Goal: Task Accomplishment & Management: Use online tool/utility

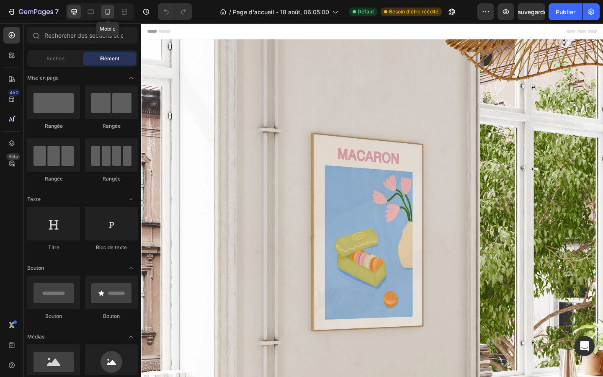
click at [107, 12] on icon at bounding box center [107, 12] width 8 height 8
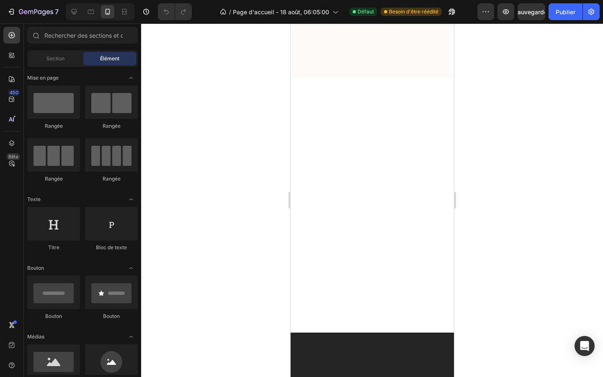
scroll to position [1112, 0]
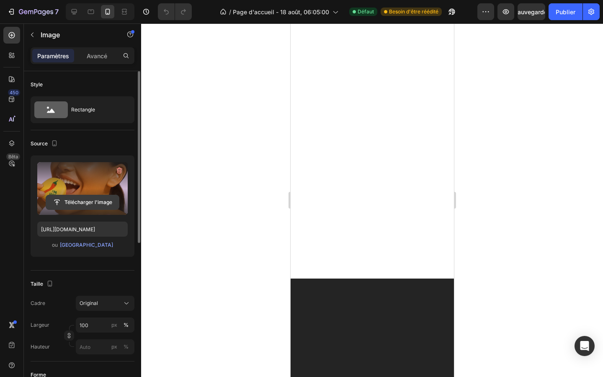
click at [94, 202] on input "file" at bounding box center [82, 202] width 73 height 14
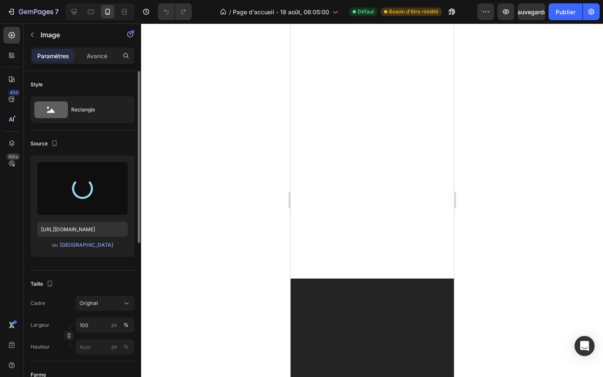
type input "[URL][DOMAIN_NAME]"
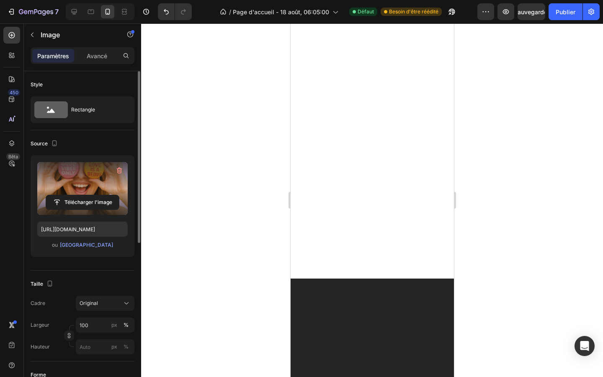
click at [496, 219] on div at bounding box center [372, 199] width 462 height 353
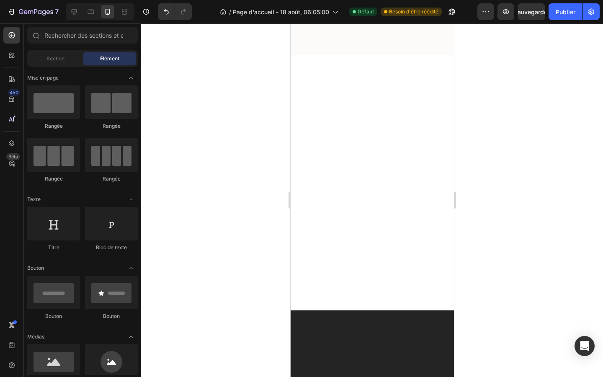
scroll to position [1076, 0]
click at [572, 15] on font "Publier" at bounding box center [566, 11] width 20 height 7
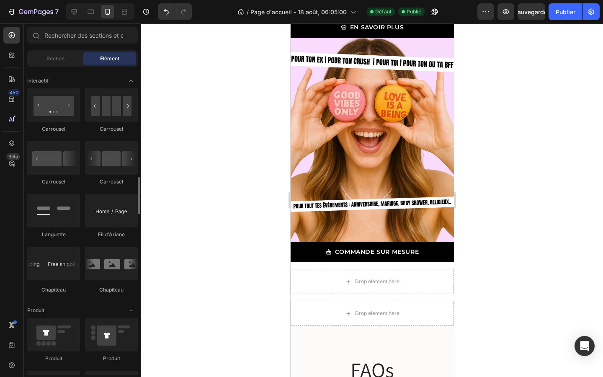
scroll to position [856, 0]
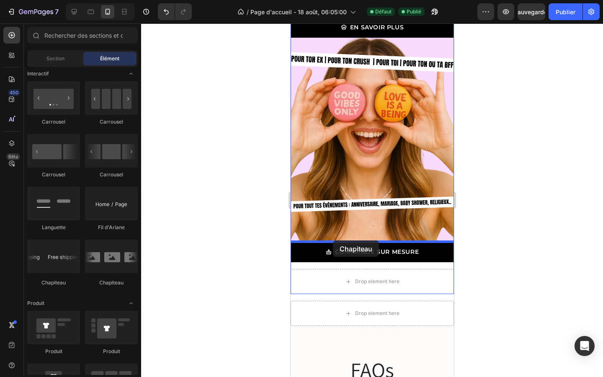
drag, startPoint x: 394, startPoint y: 279, endPoint x: 332, endPoint y: 240, distance: 72.6
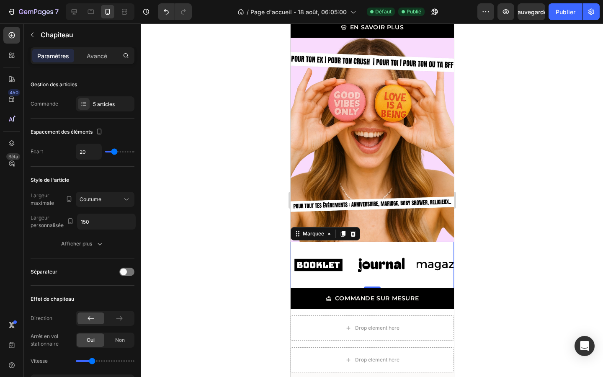
click at [561, 199] on div at bounding box center [372, 199] width 462 height 353
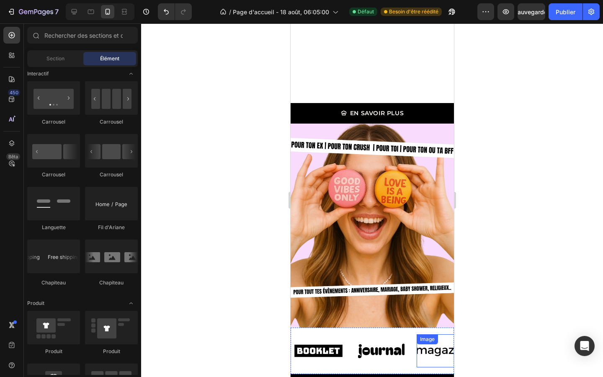
scroll to position [1149, 0]
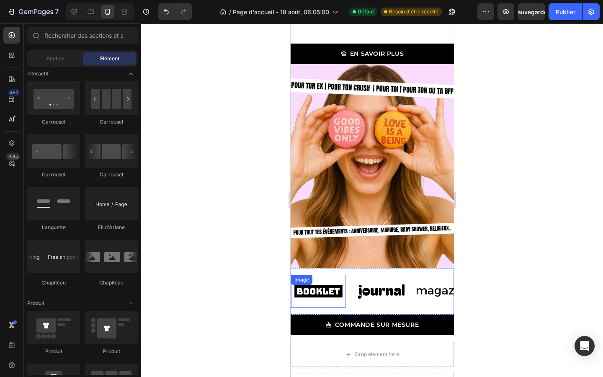
click at [312, 293] on img at bounding box center [318, 291] width 54 height 23
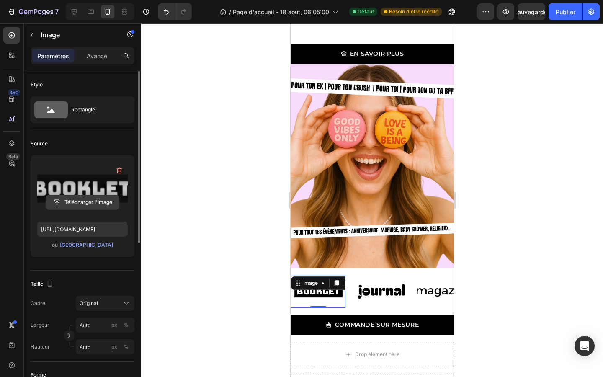
click at [83, 207] on input "file" at bounding box center [82, 202] width 73 height 14
click at [93, 243] on font "[GEOGRAPHIC_DATA]" at bounding box center [86, 245] width 53 height 6
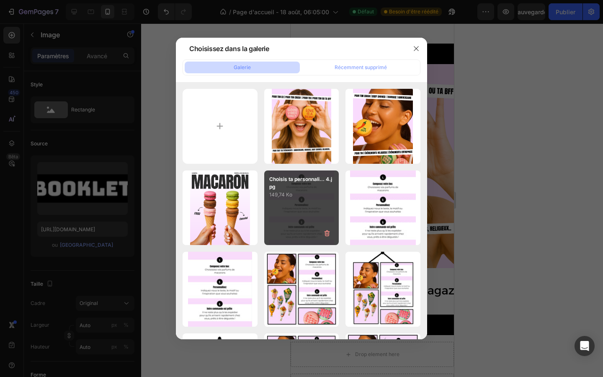
scroll to position [369, 0]
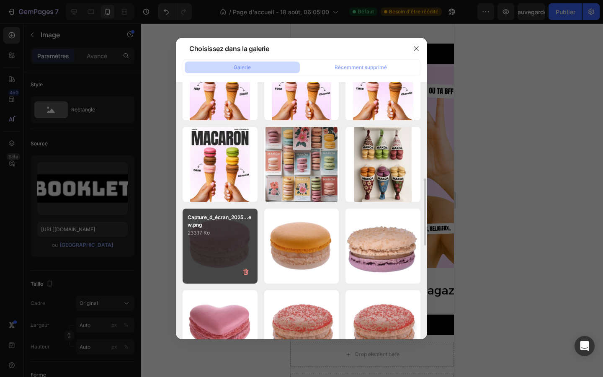
click at [235, 242] on div "Capture_d_écran_2025...ew.png 233,17 Ko" at bounding box center [220, 245] width 75 height 75
type input "[URL][DOMAIN_NAME]"
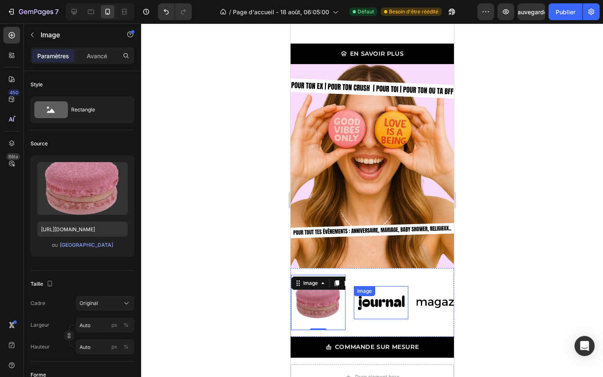
click at [377, 304] on img at bounding box center [380, 302] width 54 height 23
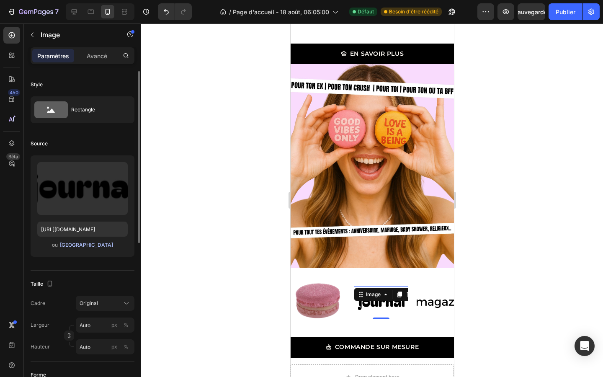
click at [82, 247] on font "[GEOGRAPHIC_DATA]" at bounding box center [86, 245] width 53 height 8
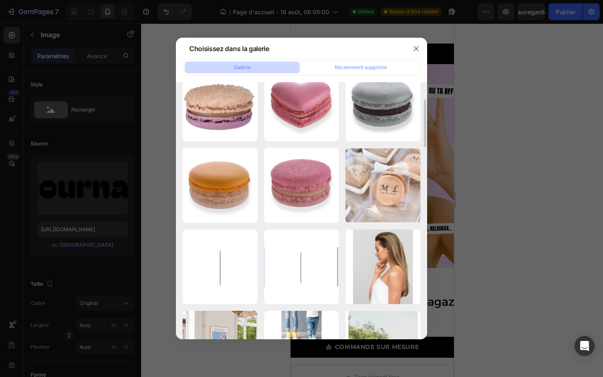
scroll to position [564, 0]
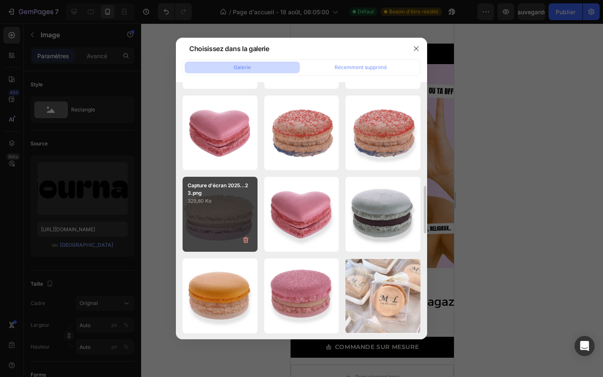
click at [233, 208] on div "Capture d'écran 2025...23.png 329,80 Ko" at bounding box center [220, 214] width 75 height 75
type input "[URL][DOMAIN_NAME]"
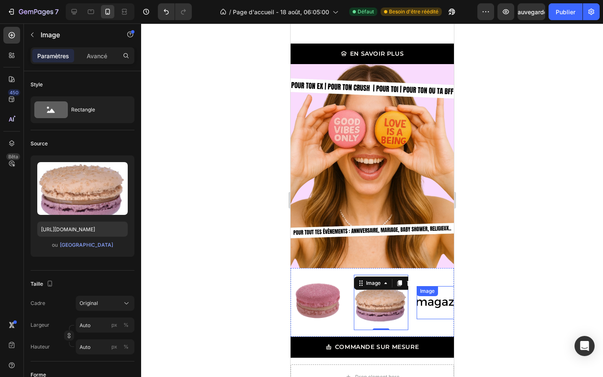
click at [424, 303] on img at bounding box center [443, 302] width 54 height 23
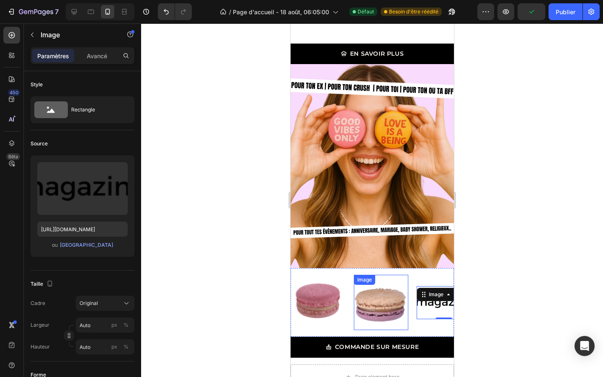
click at [367, 304] on img at bounding box center [380, 302] width 54 height 45
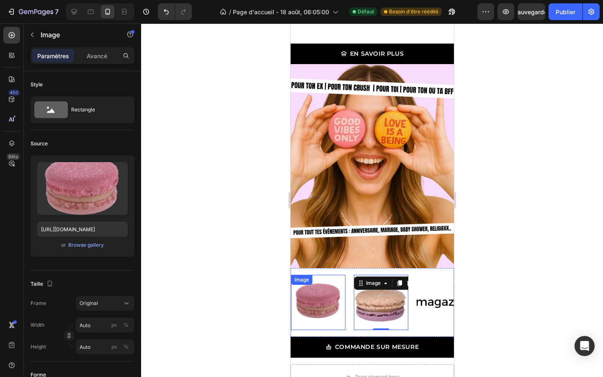
click at [329, 302] on img at bounding box center [318, 302] width 54 height 45
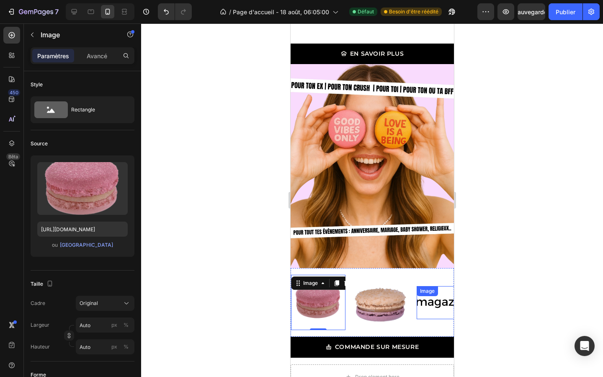
click at [429, 306] on img at bounding box center [443, 302] width 54 height 23
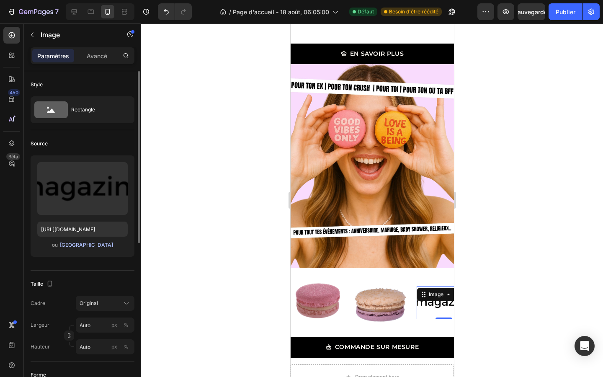
click at [79, 247] on font "[GEOGRAPHIC_DATA]" at bounding box center [86, 245] width 53 height 6
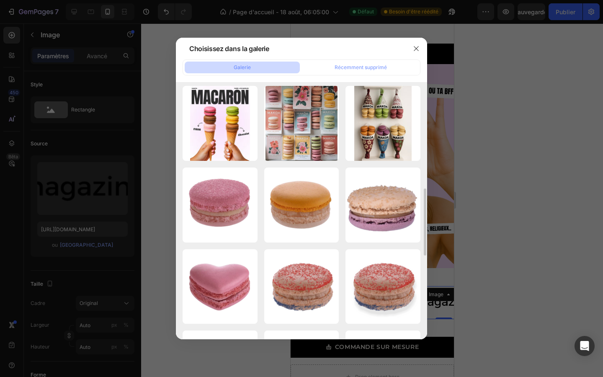
scroll to position [410, 0]
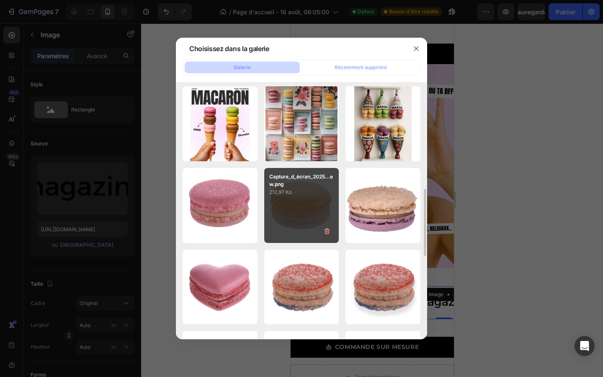
click at [306, 204] on div "Capture_d_écran_2025...ew.png 212,97 Ko" at bounding box center [301, 205] width 75 height 75
type input "[URL][DOMAIN_NAME]"
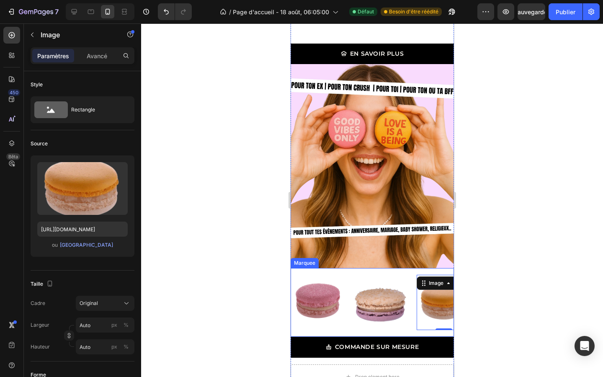
click at [396, 332] on div "Image Image Image 0 Image Image Image Image Image 0 Image Image Marquee" at bounding box center [371, 302] width 163 height 69
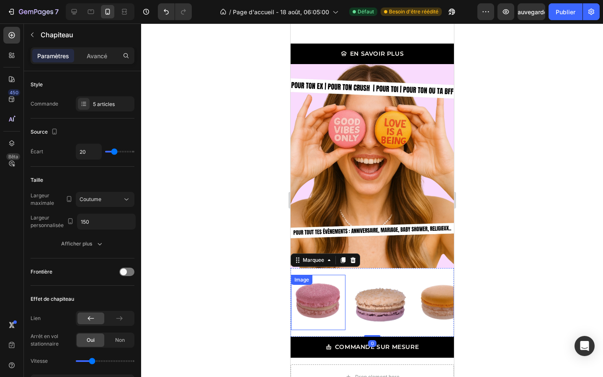
click at [312, 311] on img at bounding box center [318, 302] width 54 height 45
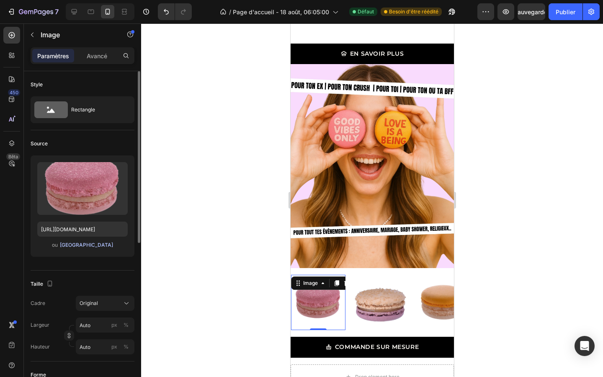
click at [78, 243] on font "[GEOGRAPHIC_DATA]" at bounding box center [86, 245] width 53 height 6
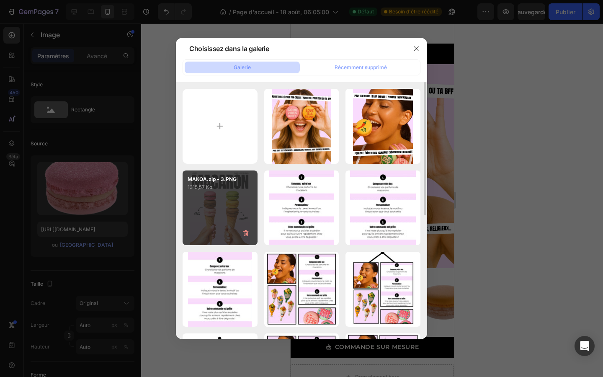
scroll to position [445, 0]
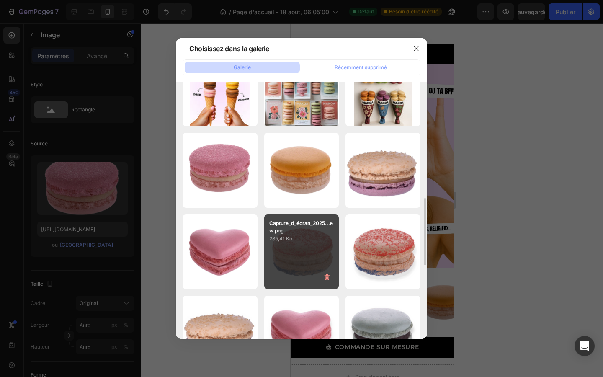
click at [315, 247] on div "Capture_d_écran_2025...ew.png 285,41 Ko" at bounding box center [301, 251] width 75 height 75
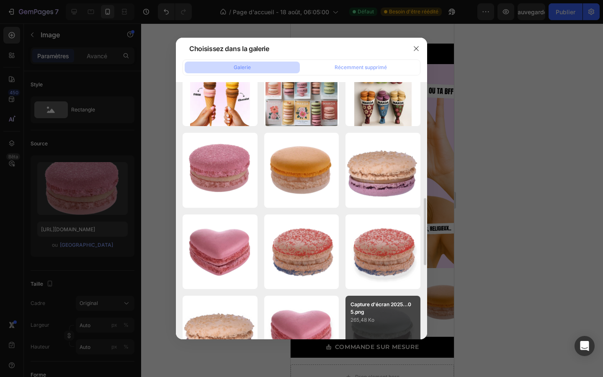
type input "[URL][DOMAIN_NAME]"
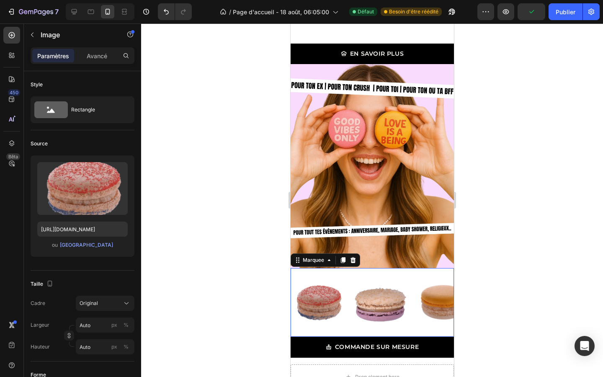
click at [367, 334] on div "Image Image Image Image Image Image Image Image Image Image Marquee 0" at bounding box center [371, 302] width 163 height 69
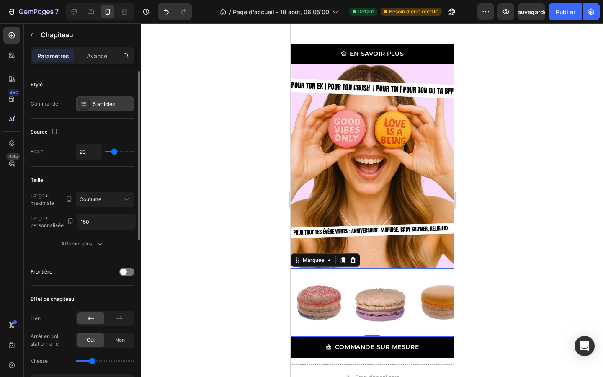
click at [110, 106] on font "5 articles" at bounding box center [104, 104] width 22 height 6
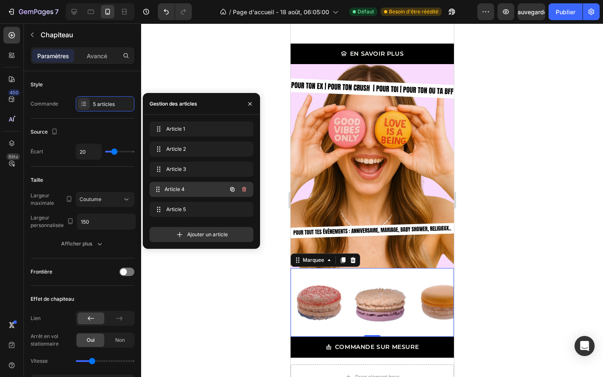
click at [183, 188] on font "Article 4" at bounding box center [175, 189] width 20 height 6
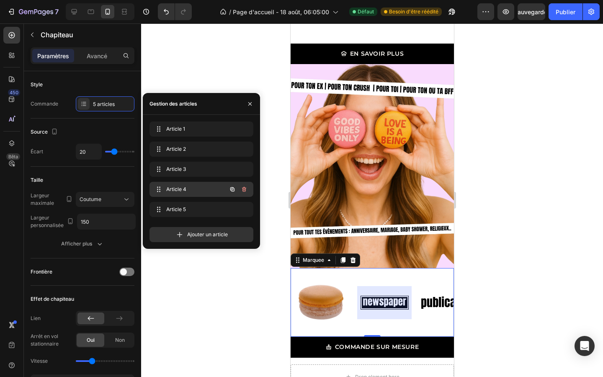
scroll to position [0, 134]
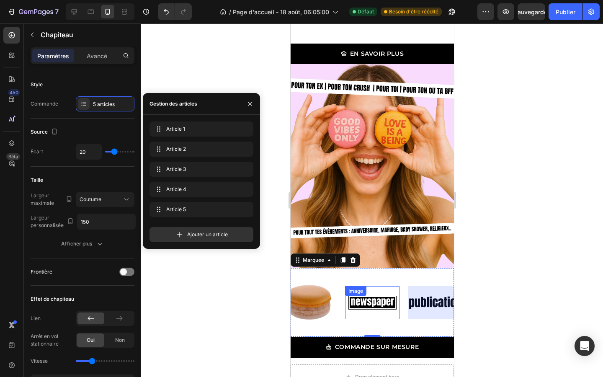
click at [350, 292] on div "Image" at bounding box center [355, 291] width 18 height 8
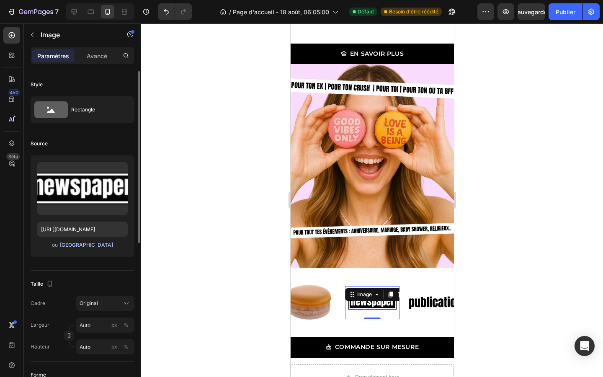
click at [78, 244] on font "[GEOGRAPHIC_DATA]" at bounding box center [86, 245] width 53 height 6
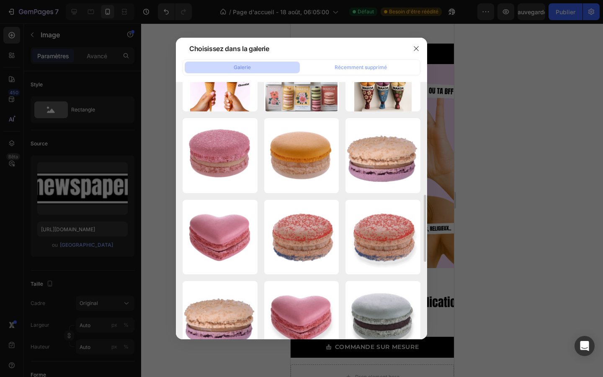
scroll to position [454, 0]
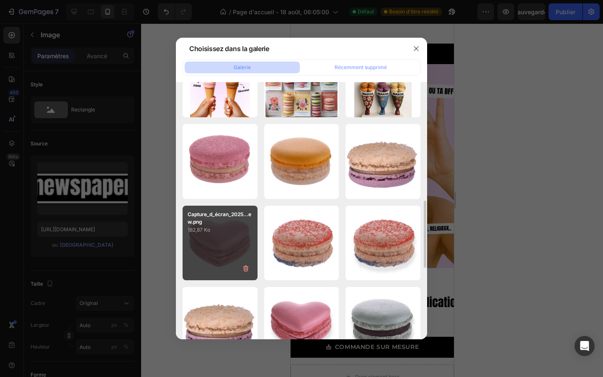
click at [217, 241] on div "Capture_d_écran_2025...ew.png 182,87 Ko" at bounding box center [220, 243] width 75 height 75
type input "[URL][DOMAIN_NAME]"
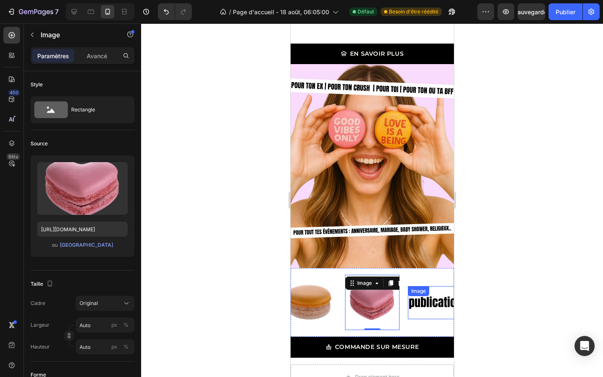
click at [441, 300] on img at bounding box center [434, 302] width 54 height 23
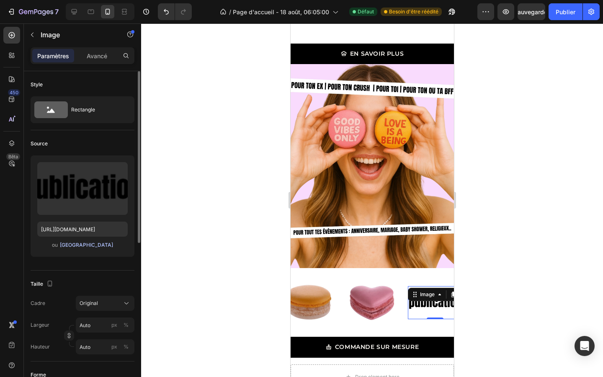
click at [78, 243] on font "[GEOGRAPHIC_DATA]" at bounding box center [86, 245] width 53 height 6
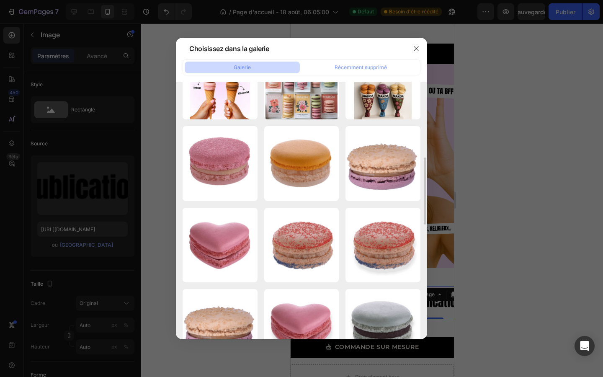
scroll to position [418, 0]
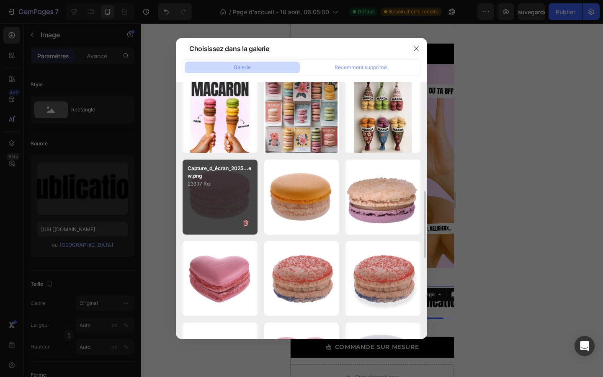
click at [229, 193] on div "Capture_d_écran_2025...ew.png 233,17 Ko" at bounding box center [220, 196] width 75 height 75
type input "[URL][DOMAIN_NAME]"
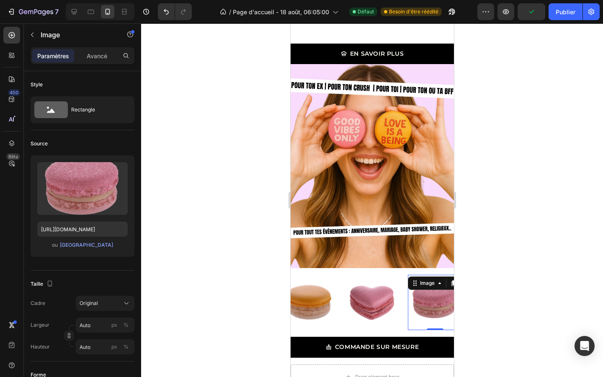
click at [535, 252] on div at bounding box center [372, 199] width 462 height 353
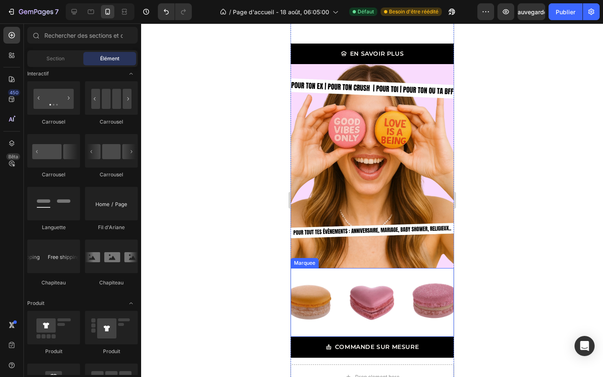
click at [388, 331] on div "Image Image Image Image Image Image Image Image Image Image Marquee" at bounding box center [371, 302] width 163 height 69
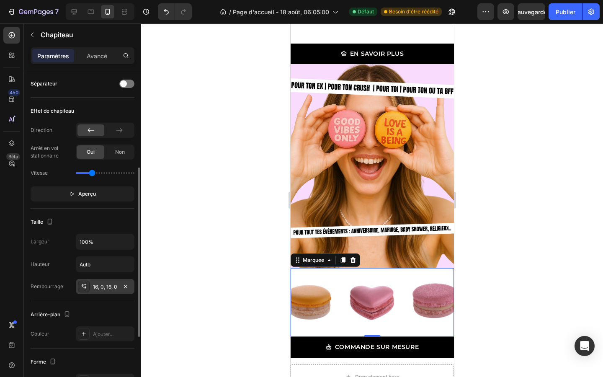
scroll to position [188, 0]
click at [105, 285] on font "16, 0, 16, 0" at bounding box center [105, 286] width 24 height 6
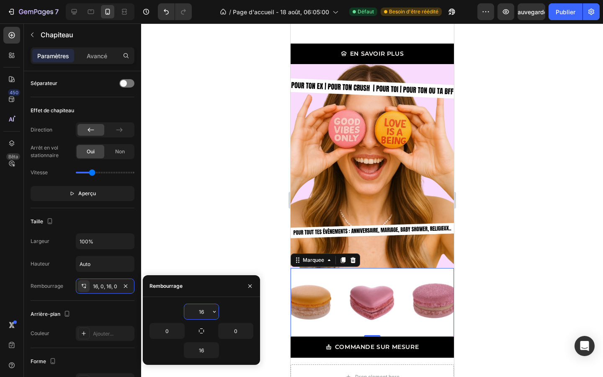
click at [206, 311] on input "16" at bounding box center [201, 311] width 34 height 15
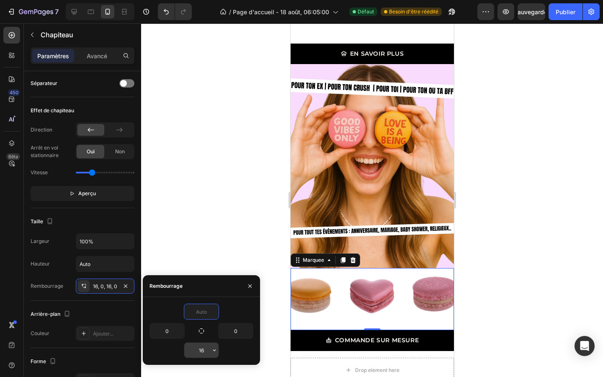
click at [205, 349] on input "16" at bounding box center [201, 349] width 34 height 15
type input "0"
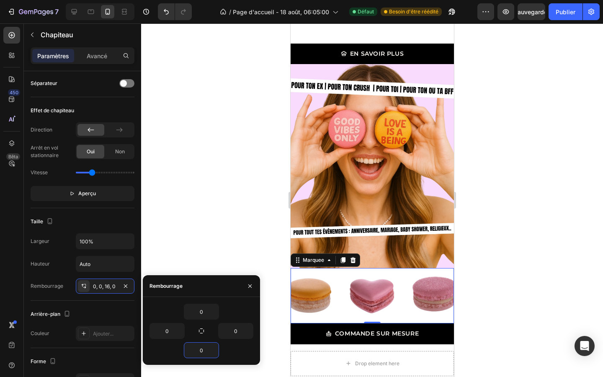
click at [486, 268] on div at bounding box center [372, 199] width 462 height 353
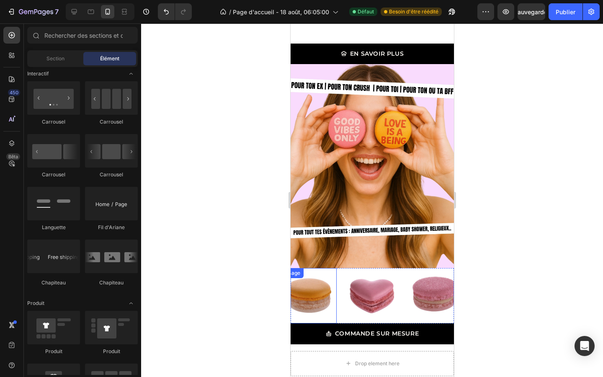
click at [302, 276] on div "Image" at bounding box center [292, 273] width 21 height 10
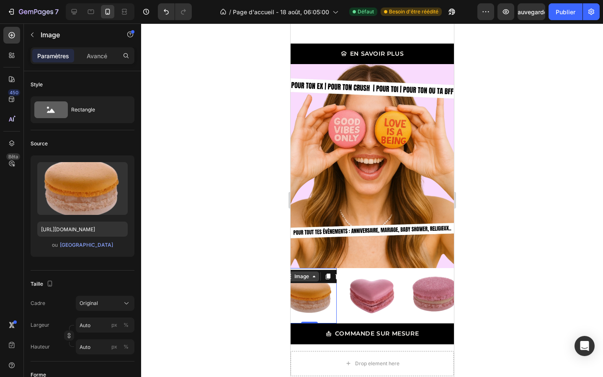
click at [311, 276] on icon at bounding box center [313, 276] width 7 height 7
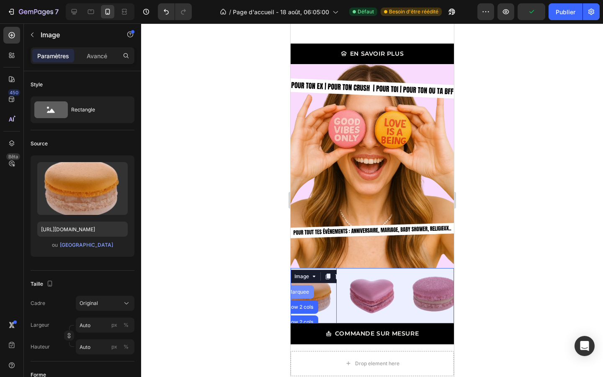
click at [304, 292] on div "Marquee" at bounding box center [297, 291] width 25 height 5
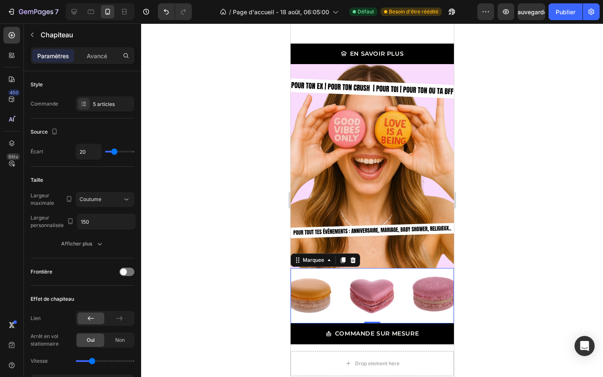
click at [339, 278] on div "Image" at bounding box center [313, 295] width 63 height 55
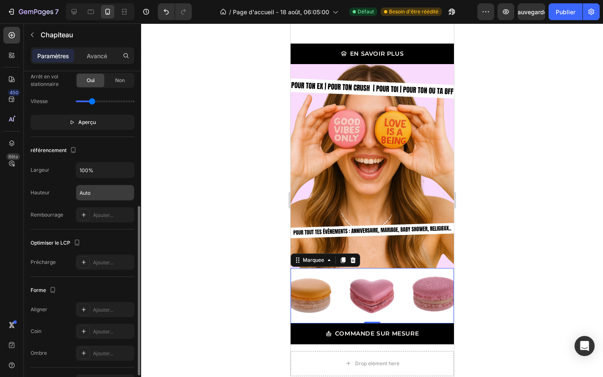
scroll to position [261, 0]
click at [95, 310] on font "Ajouter..." at bounding box center [103, 308] width 21 height 6
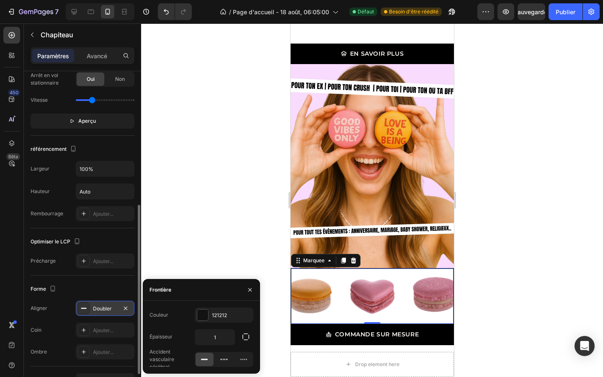
click at [228, 246] on div at bounding box center [372, 199] width 462 height 353
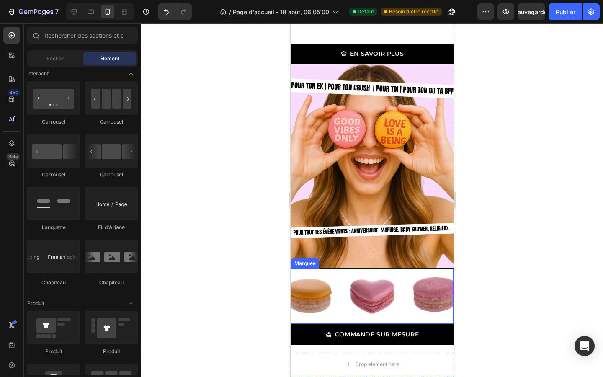
click at [339, 275] on div "Image" at bounding box center [313, 295] width 63 height 55
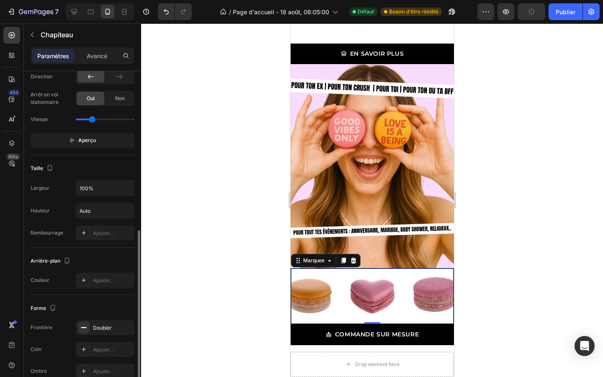
scroll to position [273, 0]
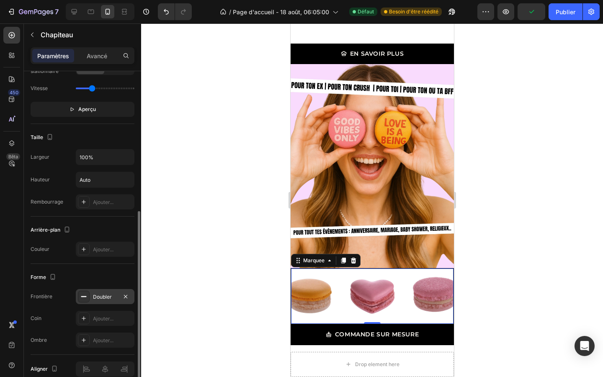
click at [108, 296] on font "Doubler" at bounding box center [102, 296] width 19 height 6
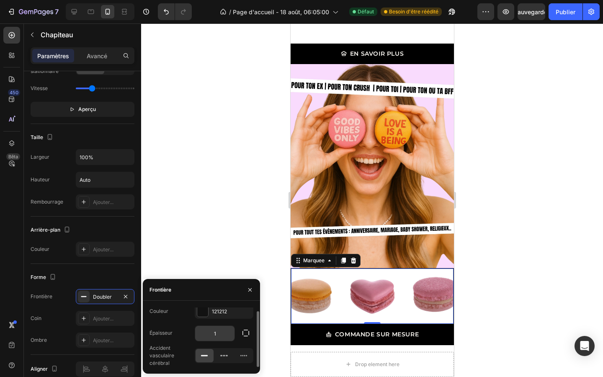
scroll to position [0, 0]
click at [248, 338] on icon "button" at bounding box center [246, 336] width 8 height 8
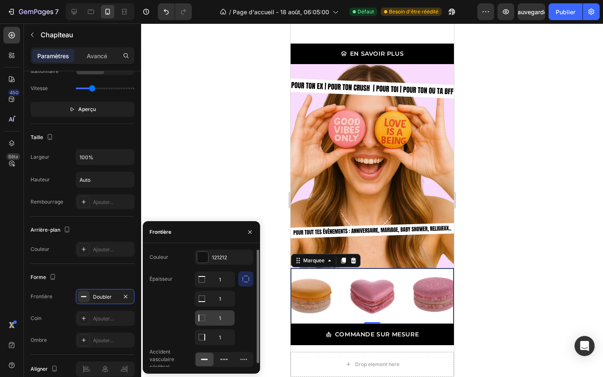
click at [205, 283] on icon at bounding box center [202, 279] width 8 height 8
click at [226, 318] on input "1" at bounding box center [214, 317] width 39 height 15
click at [225, 287] on input "1" at bounding box center [214, 279] width 39 height 15
type input "0"
click at [222, 287] on input "1" at bounding box center [214, 279] width 39 height 15
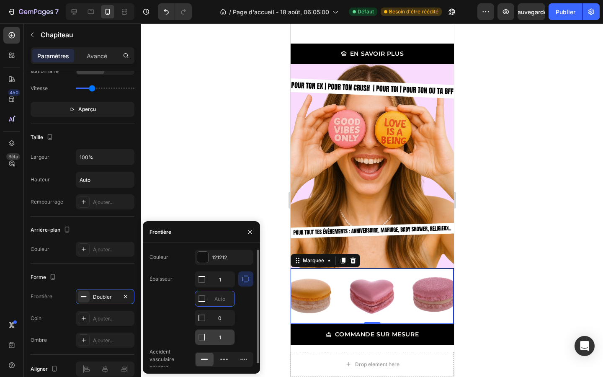
type input "0"
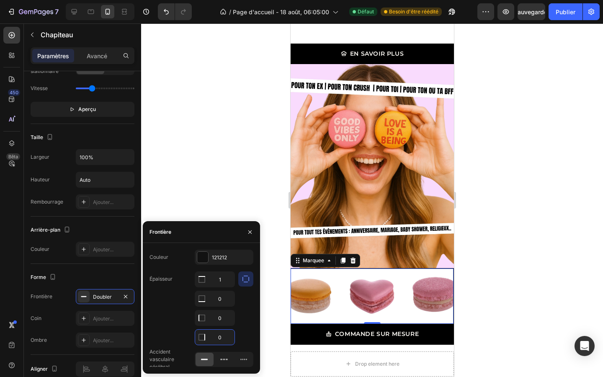
click at [259, 203] on div at bounding box center [372, 199] width 462 height 353
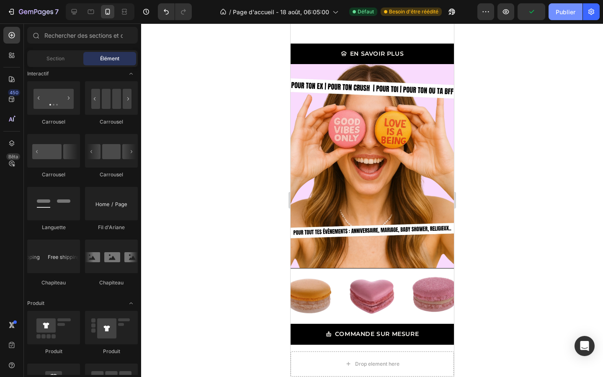
click at [564, 14] on font "Publier" at bounding box center [566, 11] width 20 height 7
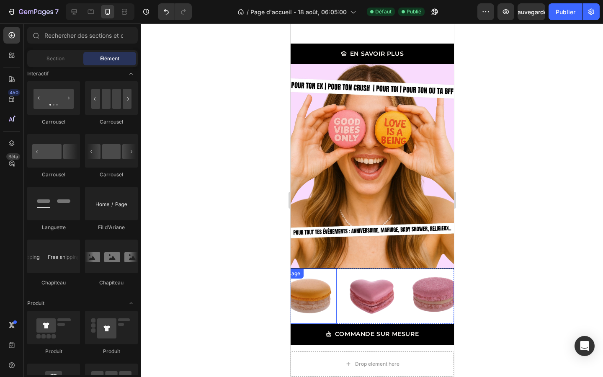
click at [318, 285] on img at bounding box center [309, 295] width 54 height 45
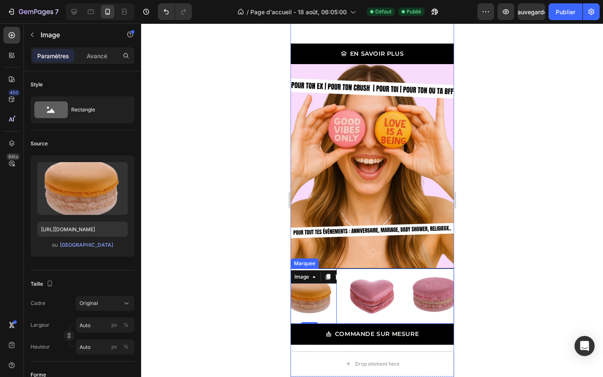
click at [342, 275] on div "Image 0" at bounding box center [313, 295] width 63 height 55
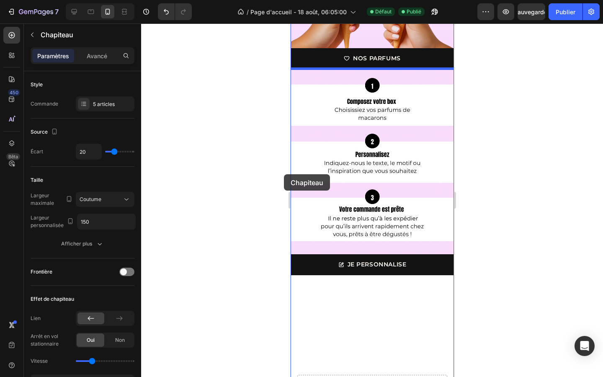
scroll to position [627, 0]
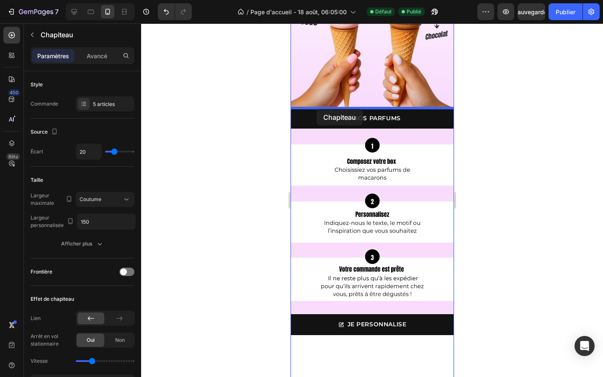
drag, startPoint x: 310, startPoint y: 260, endPoint x: 315, endPoint y: 109, distance: 151.6
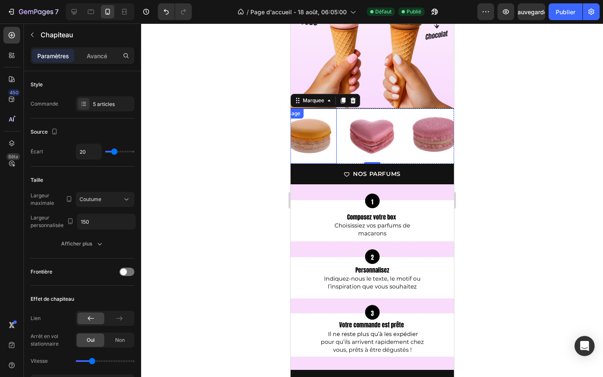
click at [323, 144] on img at bounding box center [309, 135] width 54 height 45
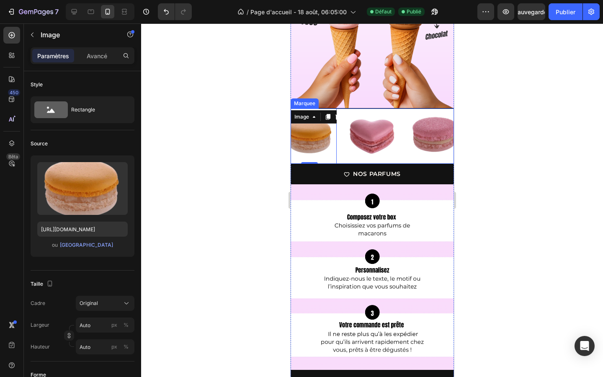
click at [343, 159] on div "Image 0" at bounding box center [313, 135] width 63 height 55
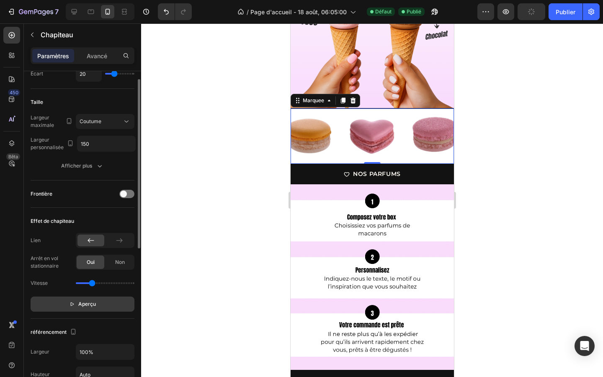
scroll to position [57, 0]
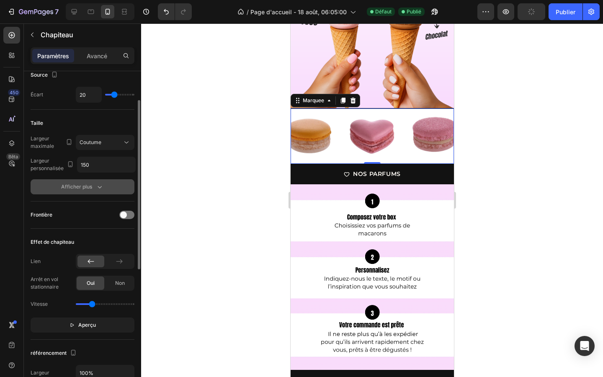
click at [101, 186] on icon "button" at bounding box center [100, 187] width 4 height 3
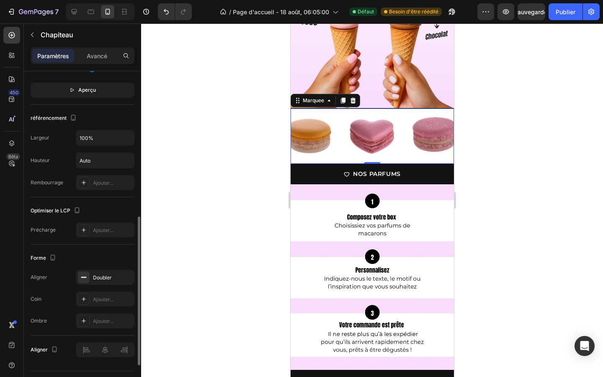
scroll to position [399, 0]
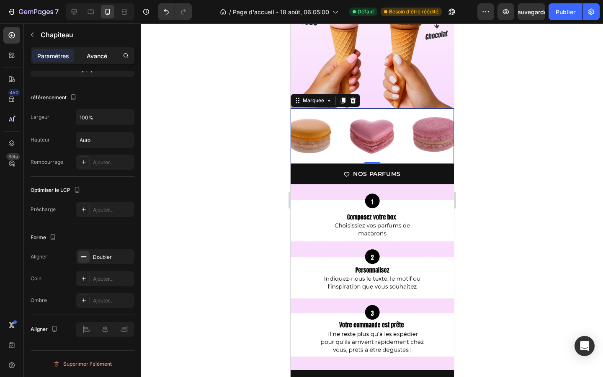
click at [101, 58] on font "Avancé" at bounding box center [97, 55] width 21 height 7
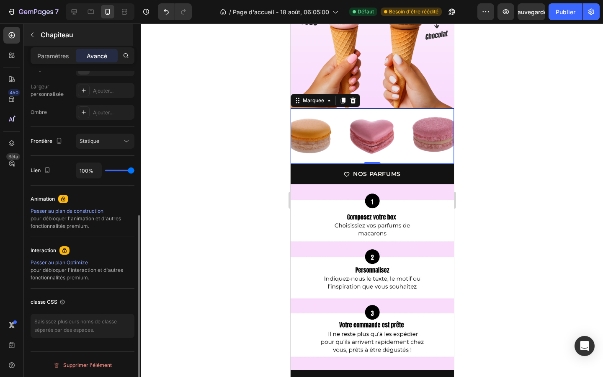
scroll to position [252, 0]
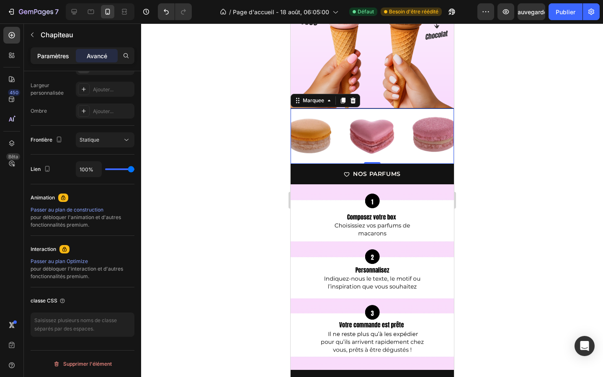
click at [43, 59] on font "Paramètres" at bounding box center [53, 55] width 32 height 7
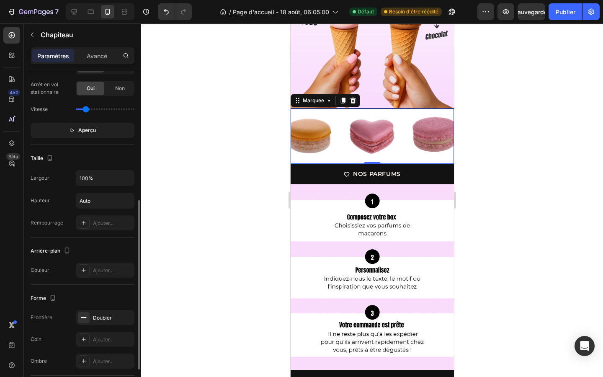
type input "0.5"
click at [86, 109] on input "range" at bounding box center [105, 109] width 59 height 2
click at [500, 101] on div at bounding box center [372, 199] width 462 height 353
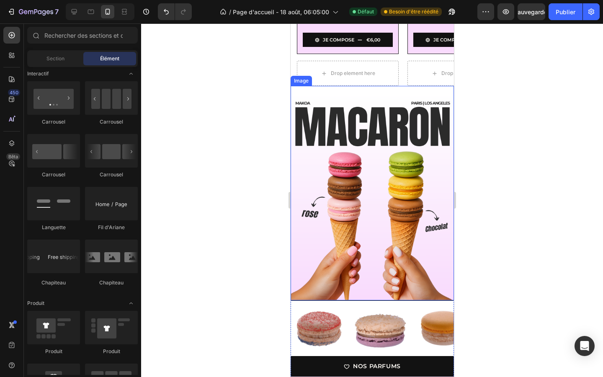
scroll to position [437, 0]
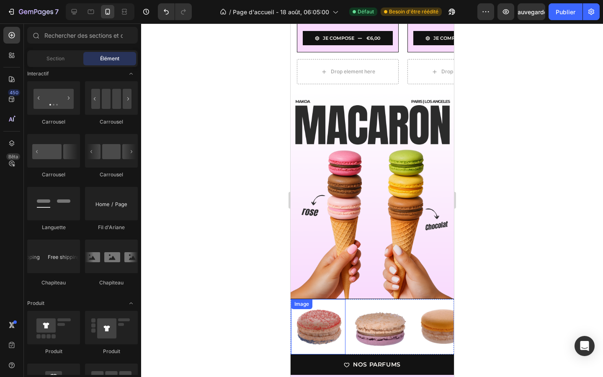
click at [291, 309] on div "Image" at bounding box center [317, 326] width 54 height 55
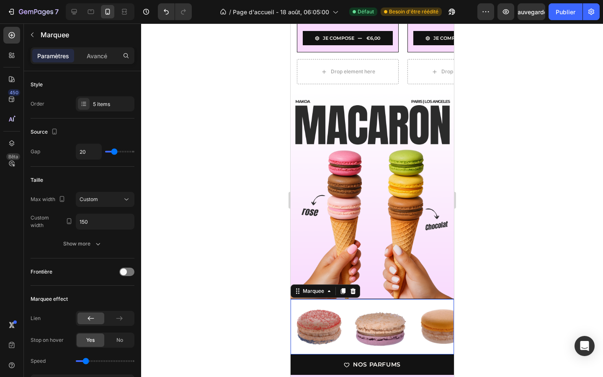
click at [348, 314] on div "Image" at bounding box center [319, 326] width 63 height 55
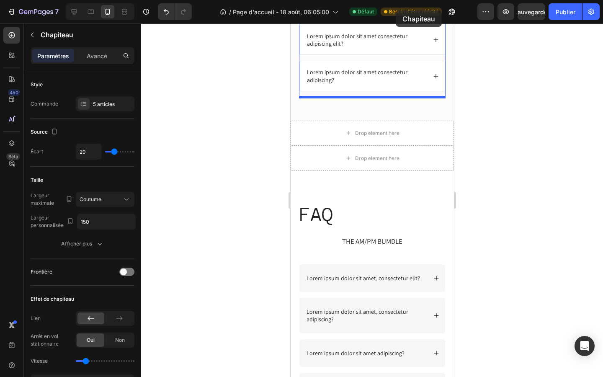
scroll to position [1579, 0]
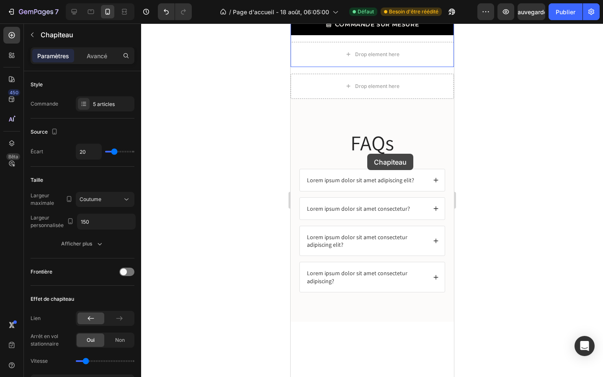
drag, startPoint x: 324, startPoint y: 291, endPoint x: 367, endPoint y: 154, distance: 143.3
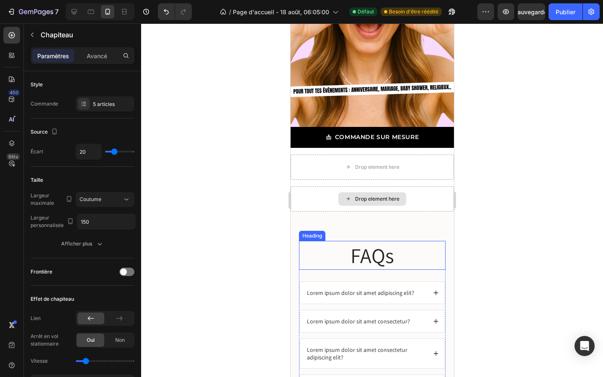
scroll to position [1342, 0]
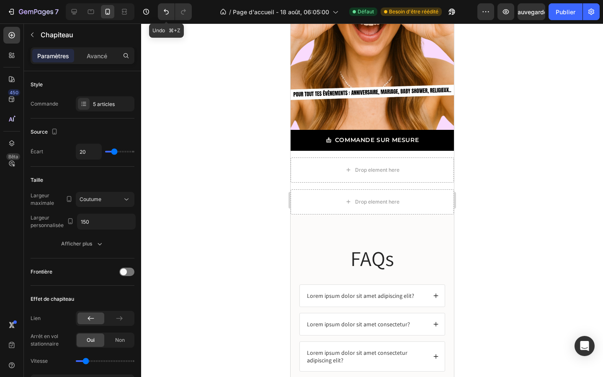
click at [166, 9] on icon "Annuler/Rétablir" at bounding box center [166, 12] width 8 height 8
drag, startPoint x: 166, startPoint y: 9, endPoint x: 166, endPoint y: 331, distance: 321.5
click at [166, 9] on icon "Annuler/Rétablir" at bounding box center [166, 12] width 8 height 8
type input "1"
click at [166, 9] on icon "Annuler/Rétablir" at bounding box center [166, 12] width 8 height 8
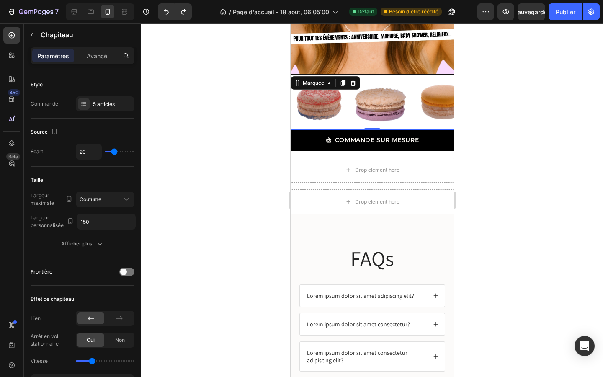
scroll to position [1286, 0]
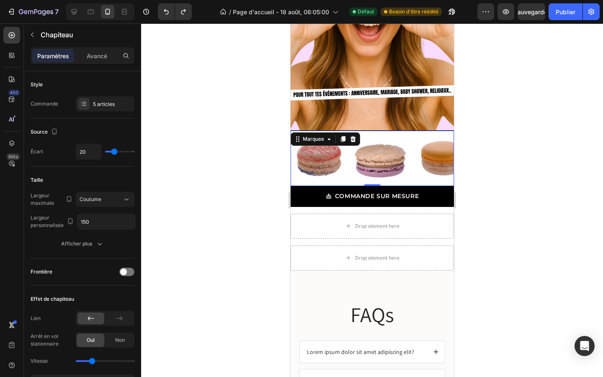
click at [267, 183] on div at bounding box center [372, 199] width 462 height 353
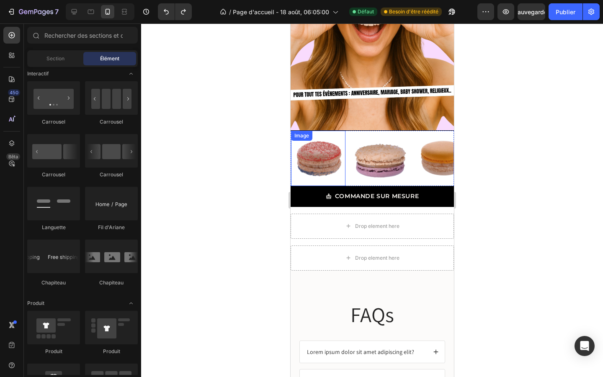
click at [305, 164] on img at bounding box center [278, 158] width 54 height 45
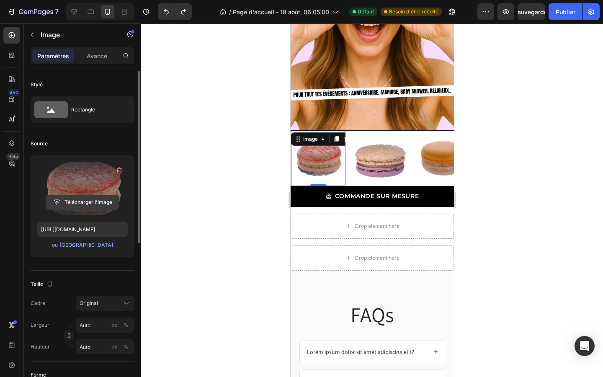
click at [82, 204] on input "file" at bounding box center [82, 202] width 73 height 14
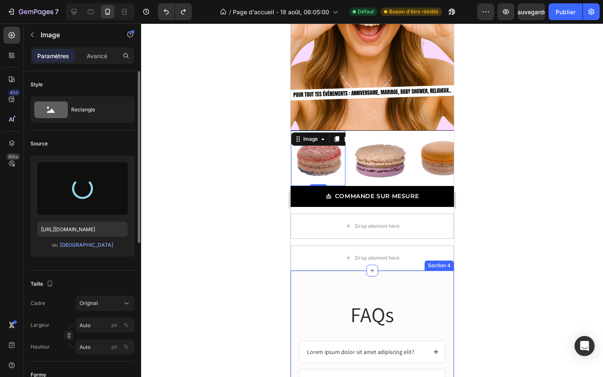
type input "[URL][DOMAIN_NAME]"
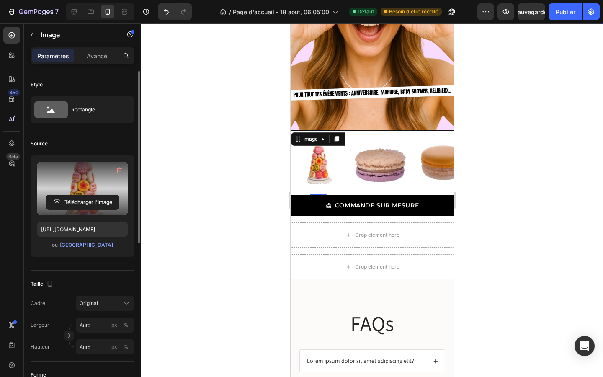
click at [520, 211] on div at bounding box center [372, 199] width 462 height 353
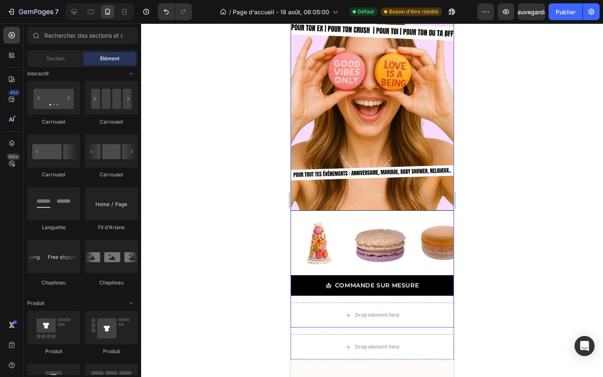
scroll to position [1198, 0]
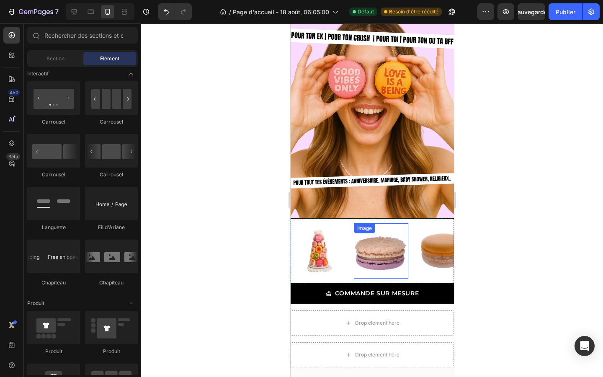
click at [368, 241] on img at bounding box center [379, 250] width 54 height 45
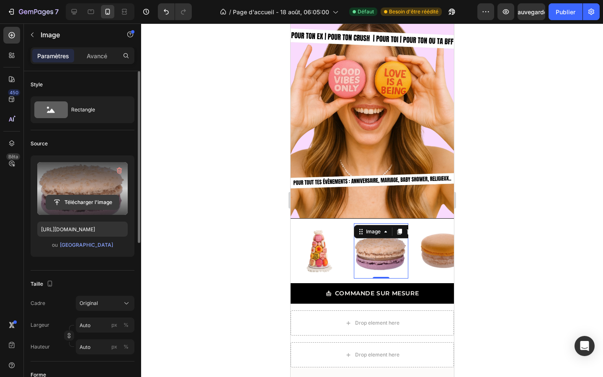
click at [100, 201] on input "file" at bounding box center [82, 202] width 73 height 14
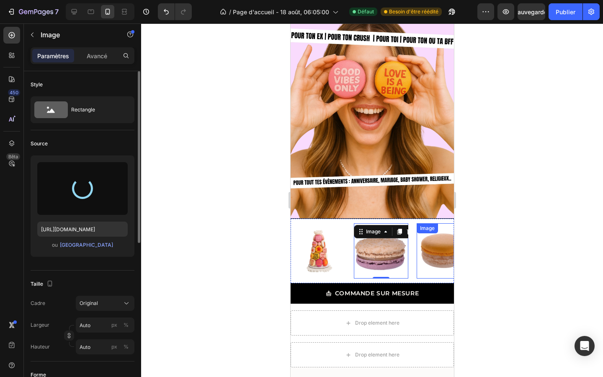
type input "[URL][DOMAIN_NAME]"
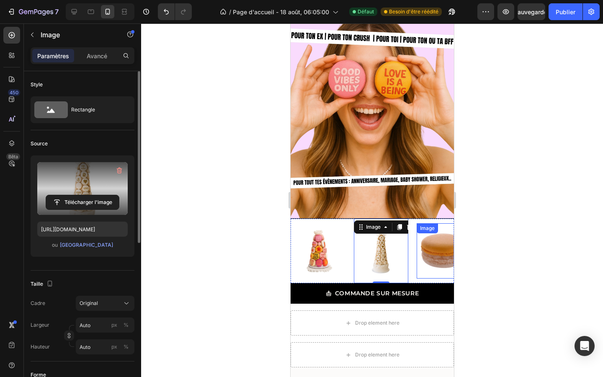
click at [498, 300] on div at bounding box center [372, 199] width 462 height 353
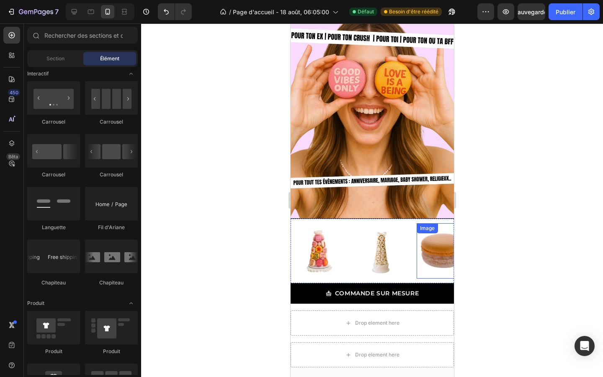
drag, startPoint x: 564, startPoint y: 9, endPoint x: 564, endPoint y: 330, distance: 321.5
click at [564, 9] on font "Publier" at bounding box center [566, 11] width 20 height 7
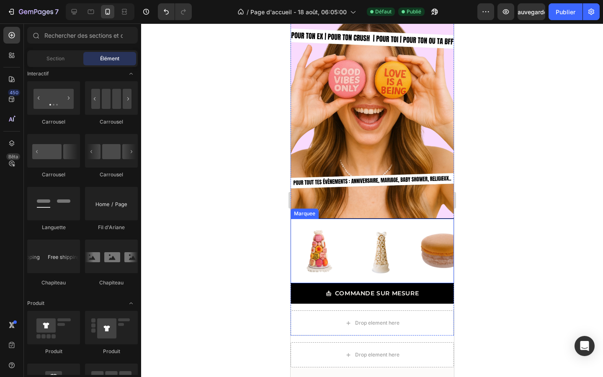
click at [350, 224] on div "Image" at bounding box center [319, 251] width 63 height 64
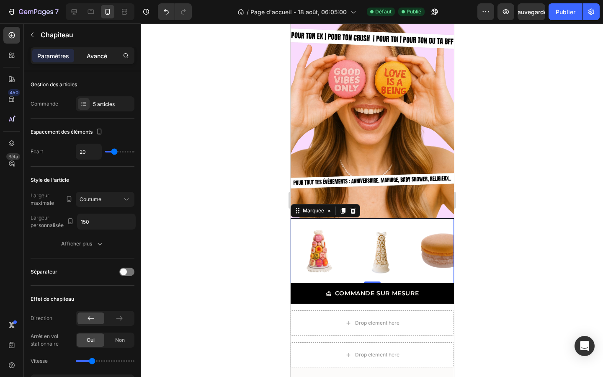
click at [98, 56] on font "Avancé" at bounding box center [97, 55] width 21 height 7
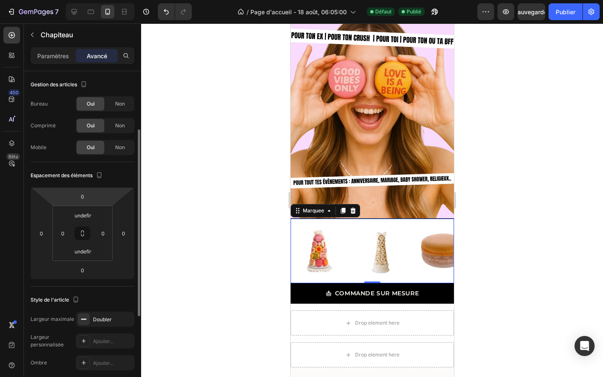
scroll to position [182, 0]
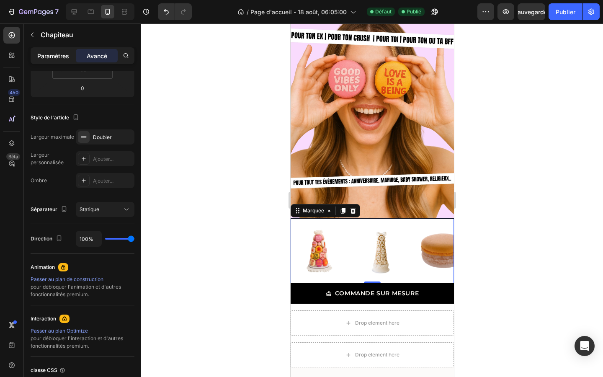
click at [57, 50] on div "Paramètres" at bounding box center [53, 55] width 42 height 13
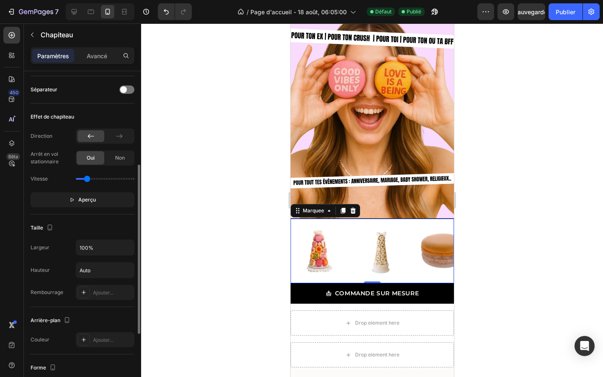
drag, startPoint x: 92, startPoint y: 180, endPoint x: 87, endPoint y: 180, distance: 5.0
type input "0.6"
click at [87, 180] on input "range" at bounding box center [105, 179] width 59 height 2
click at [554, 13] on button "Publier" at bounding box center [565, 11] width 34 height 17
click at [430, 247] on img at bounding box center [441, 250] width 54 height 45
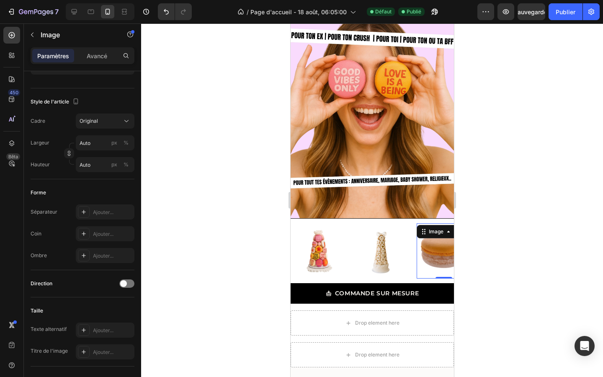
scroll to position [0, 0]
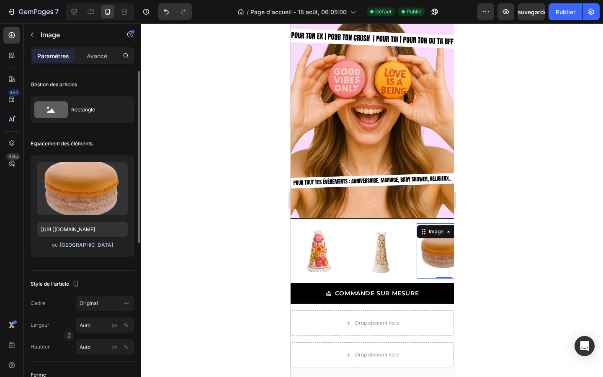
click at [89, 243] on font "[GEOGRAPHIC_DATA]" at bounding box center [86, 245] width 53 height 6
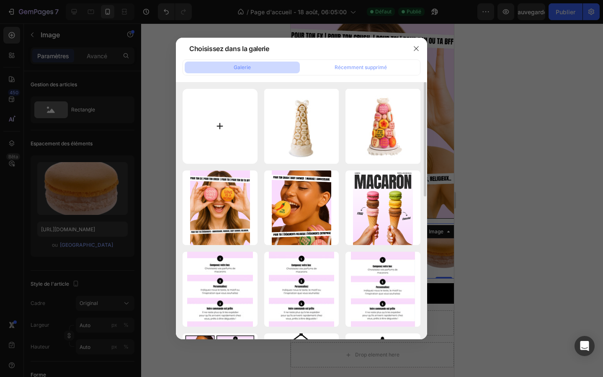
click at [221, 121] on input "file" at bounding box center [220, 126] width 75 height 75
type input "C:\fakepath\IMG_1562.jpg"
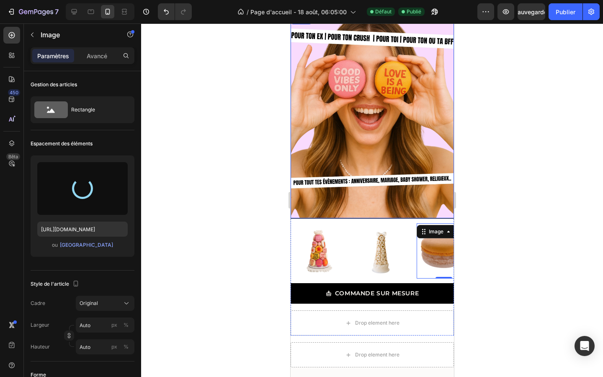
type input "[URL][DOMAIN_NAME]"
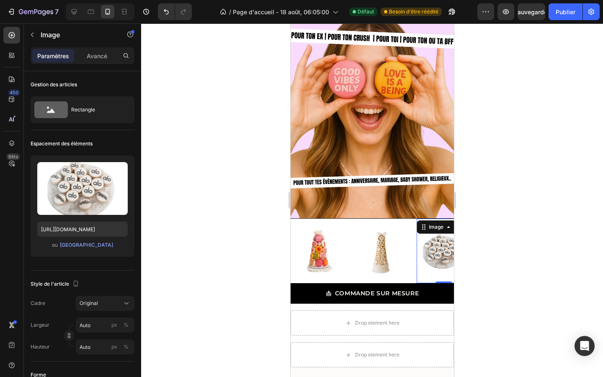
click at [567, 255] on div at bounding box center [372, 199] width 462 height 353
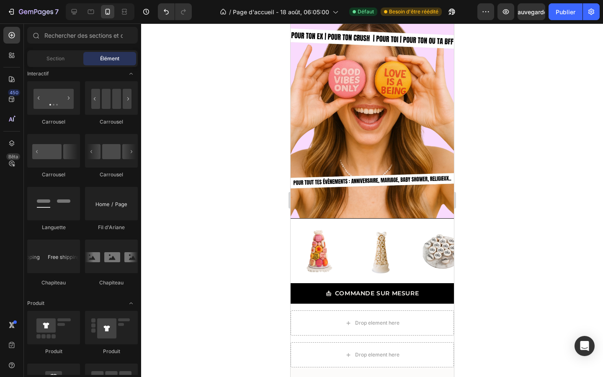
click at [555, 10] on button "Publier" at bounding box center [565, 11] width 34 height 17
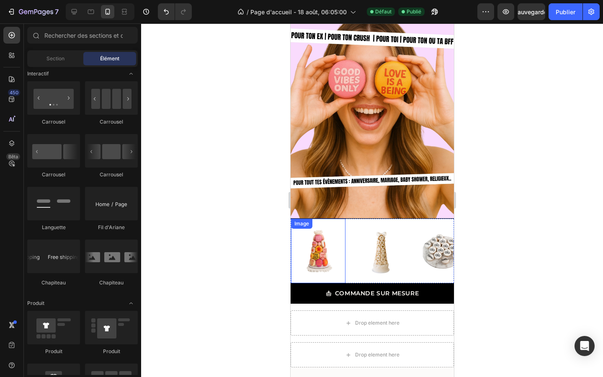
click at [296, 273] on img at bounding box center [316, 251] width 54 height 54
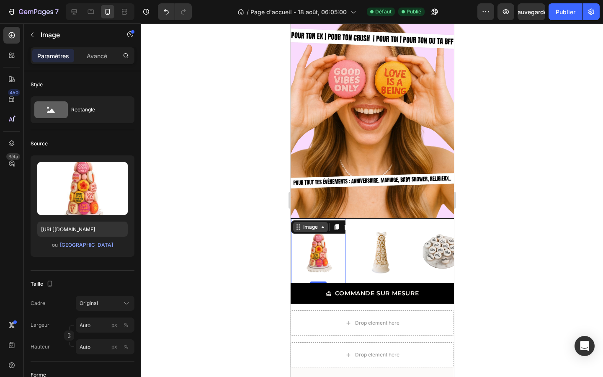
click at [316, 227] on div "Image" at bounding box center [310, 227] width 18 height 8
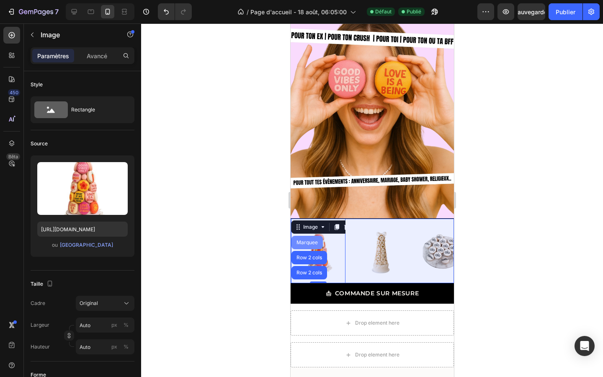
click at [308, 243] on div "Marquee" at bounding box center [305, 242] width 25 height 5
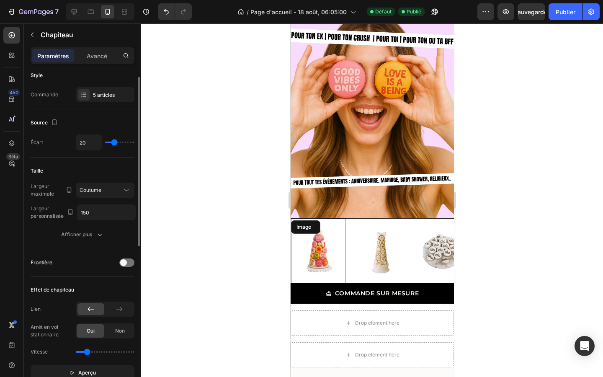
scroll to position [10, 0]
click at [97, 231] on icon "button" at bounding box center [99, 233] width 8 height 8
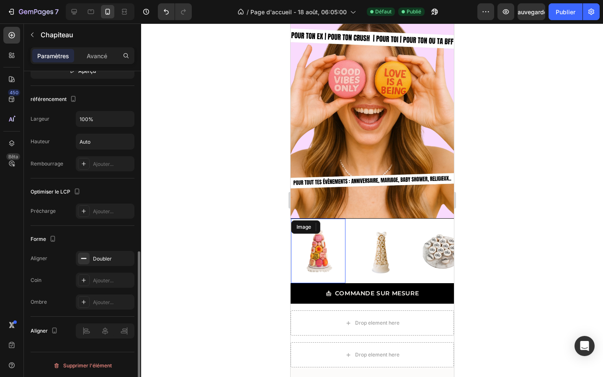
scroll to position [399, 0]
click at [91, 58] on font "Avancé" at bounding box center [97, 55] width 21 height 7
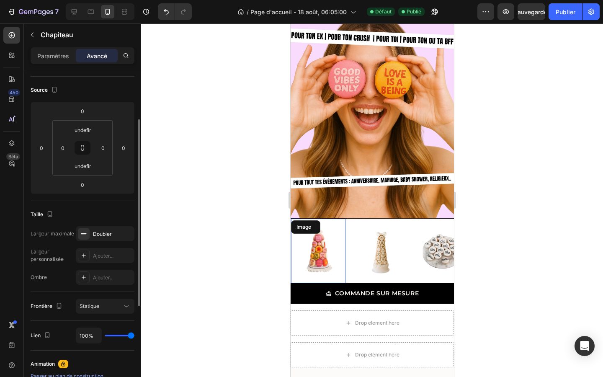
scroll to position [0, 0]
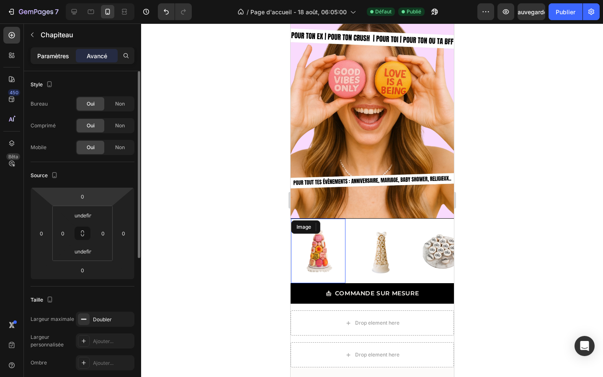
click at [59, 55] on font "Paramètres" at bounding box center [53, 55] width 32 height 7
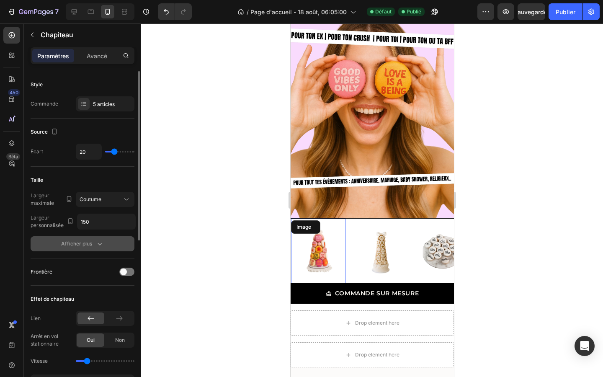
click at [85, 247] on div "Afficher plus" at bounding box center [82, 243] width 43 height 8
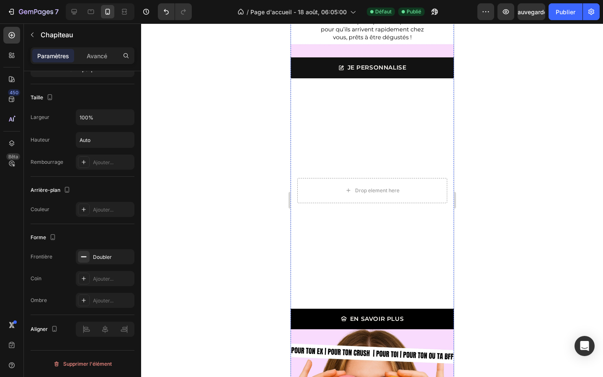
scroll to position [876, 0]
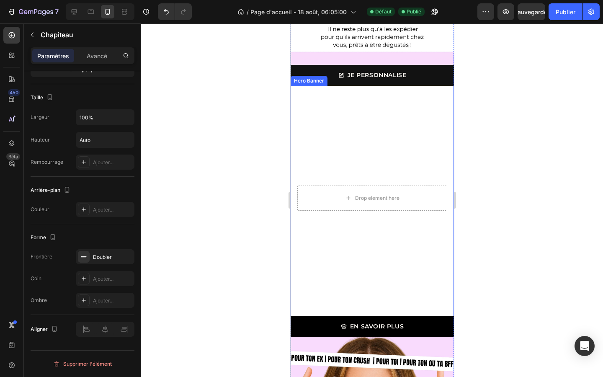
click at [294, 87] on video "Background Image" at bounding box center [371, 201] width 163 height 230
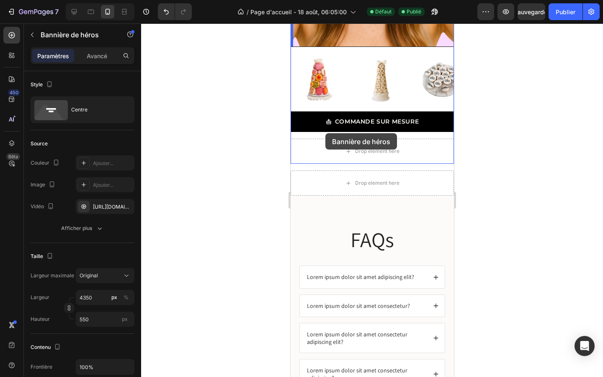
scroll to position [1387, 0]
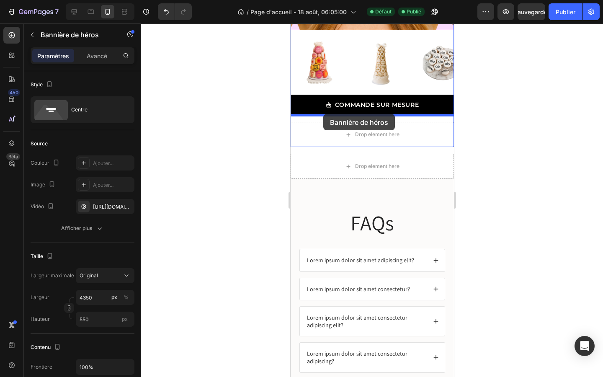
drag, startPoint x: 299, startPoint y: 82, endPoint x: 323, endPoint y: 114, distance: 39.9
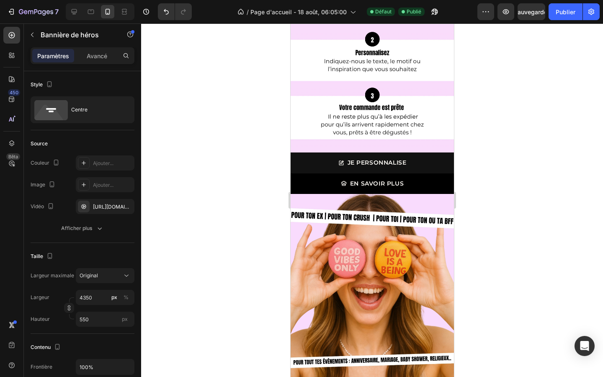
scroll to position [732, 0]
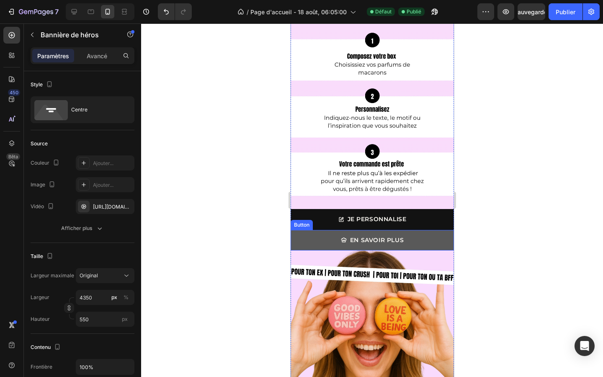
click at [295, 235] on button "EN SAVOIR PLUS" at bounding box center [371, 240] width 163 height 21
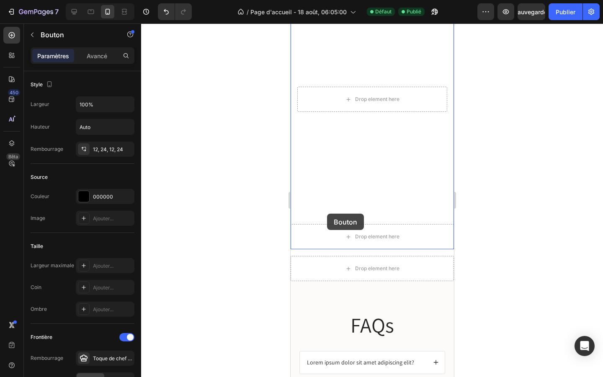
scroll to position [1360, 0]
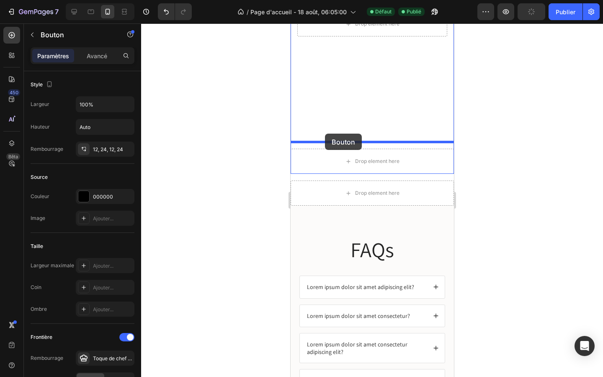
drag, startPoint x: 298, startPoint y: 222, endPoint x: 324, endPoint y: 132, distance: 94.2
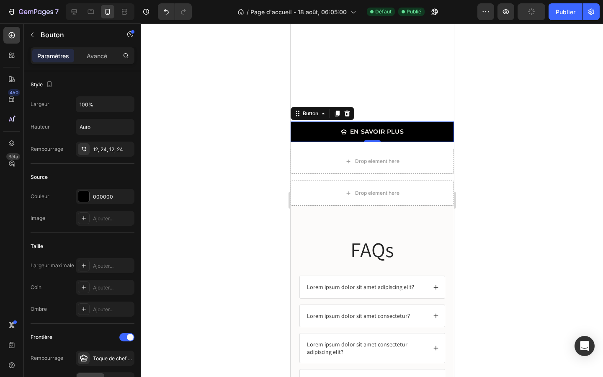
scroll to position [1340, 0]
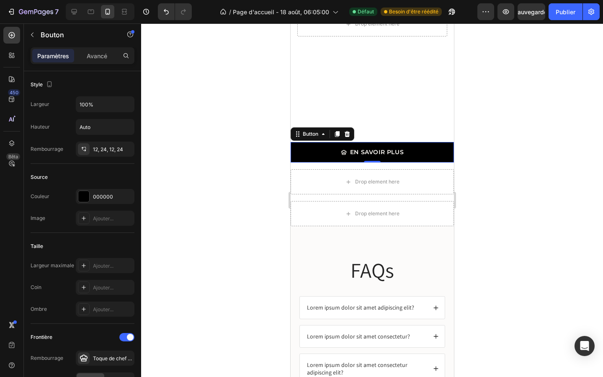
click at [530, 161] on div at bounding box center [372, 199] width 462 height 353
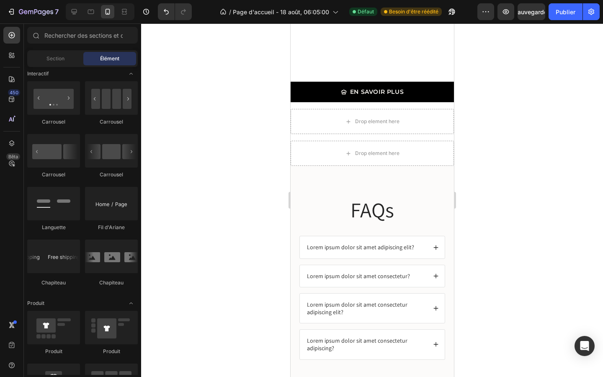
scroll to position [1398, 0]
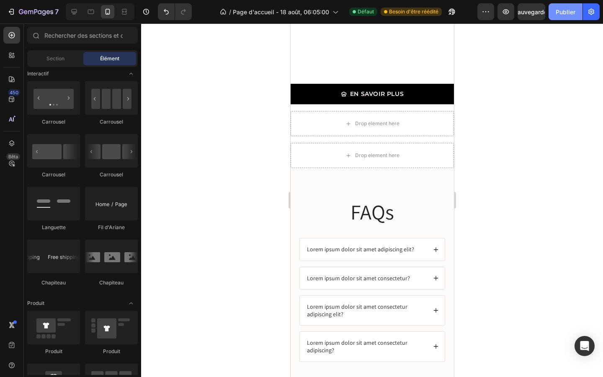
click at [559, 13] on font "Publier" at bounding box center [566, 11] width 20 height 7
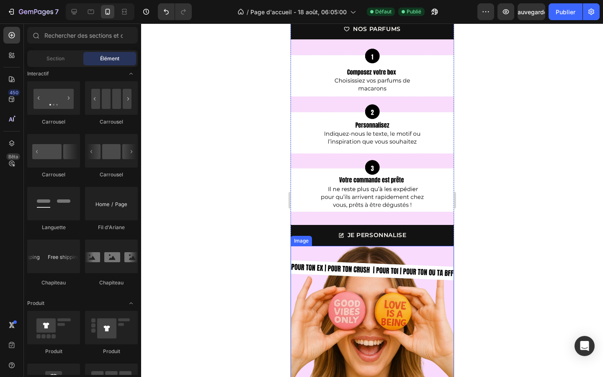
scroll to position [634, 0]
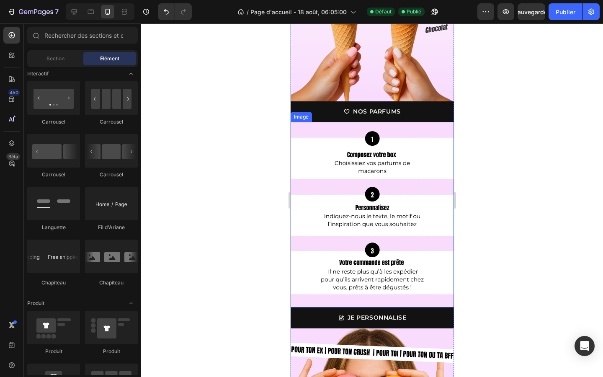
click at [340, 132] on img at bounding box center [371, 214] width 163 height 185
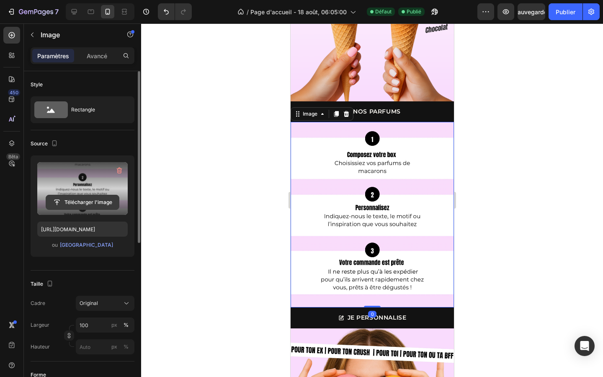
click at [72, 196] on input "file" at bounding box center [82, 202] width 73 height 14
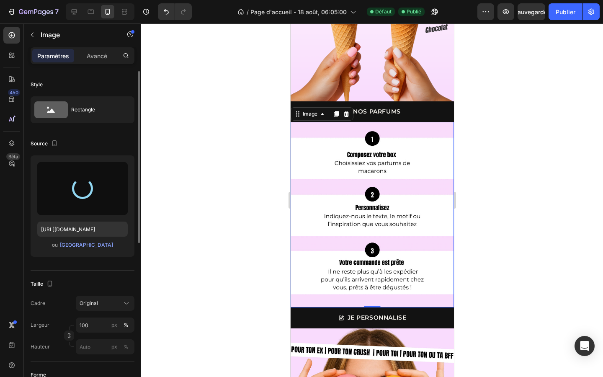
type input "[URL][DOMAIN_NAME]"
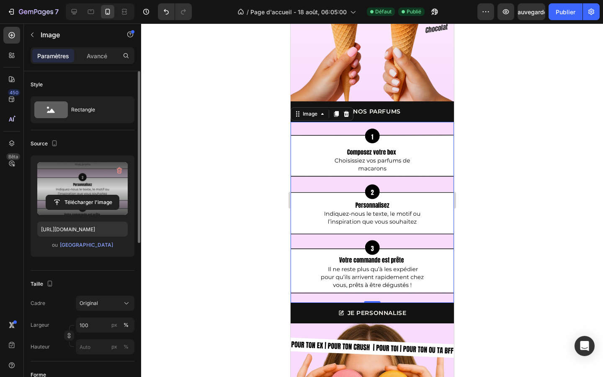
click at [496, 219] on div at bounding box center [372, 199] width 462 height 353
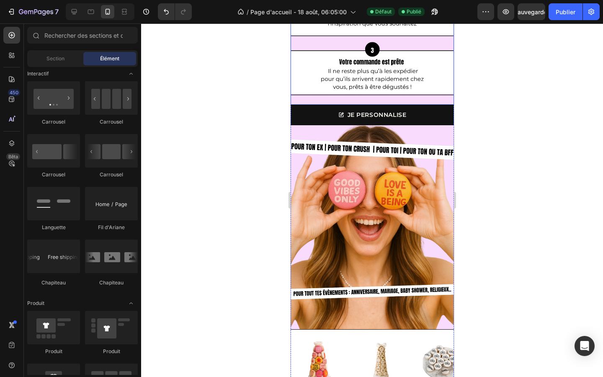
scroll to position [838, 0]
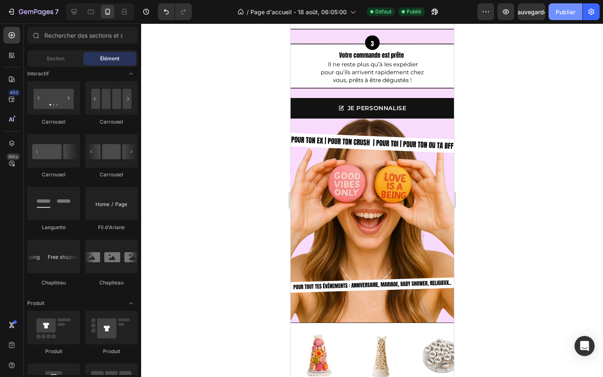
click at [565, 12] on font "Publier" at bounding box center [566, 11] width 20 height 7
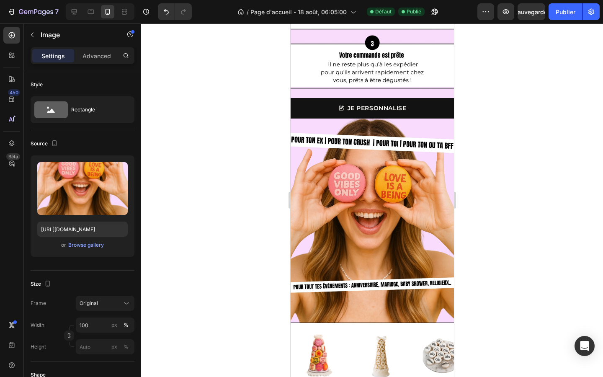
click at [399, 202] on img at bounding box center [371, 220] width 163 height 204
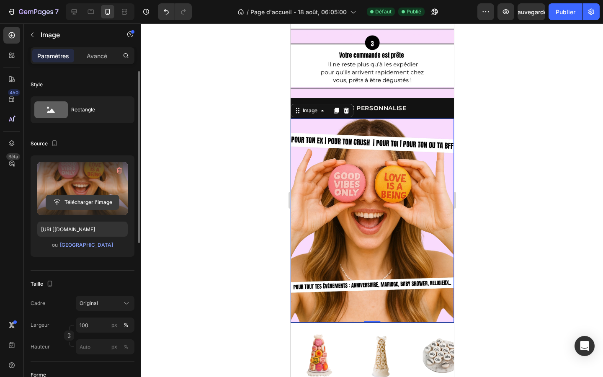
click at [88, 206] on input "file" at bounding box center [82, 202] width 73 height 14
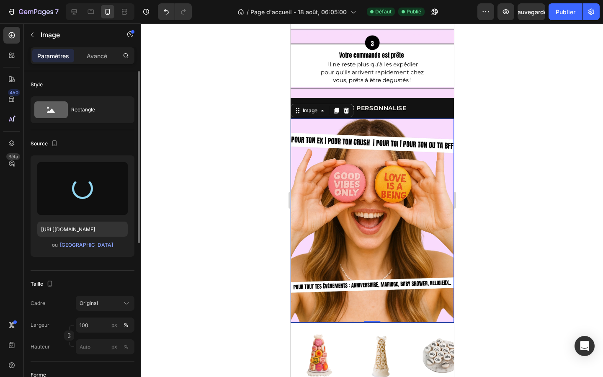
type input "[URL][DOMAIN_NAME]"
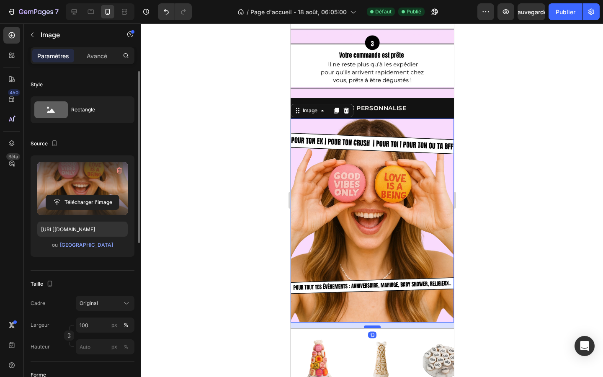
drag, startPoint x: 371, startPoint y: 320, endPoint x: 371, endPoint y: 326, distance: 5.9
click at [371, 326] on div at bounding box center [371, 326] width 17 height 3
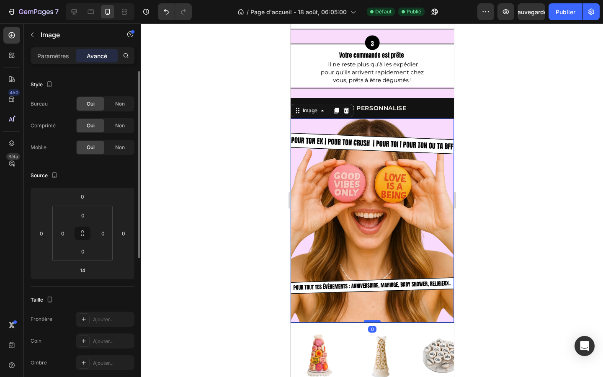
drag, startPoint x: 371, startPoint y: 327, endPoint x: 371, endPoint y: 320, distance: 7.1
click at [371, 320] on div at bounding box center [371, 321] width 17 height 3
type input "0"
click at [351, 314] on img at bounding box center [371, 220] width 163 height 204
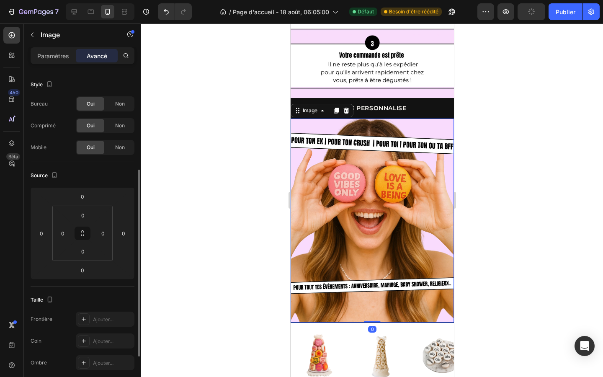
scroll to position [139, 0]
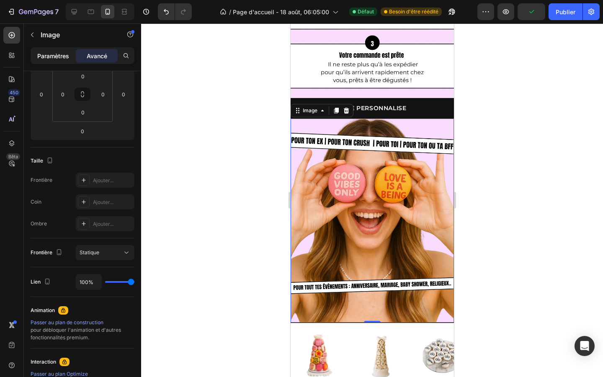
click at [60, 57] on font "Paramètres" at bounding box center [53, 55] width 32 height 7
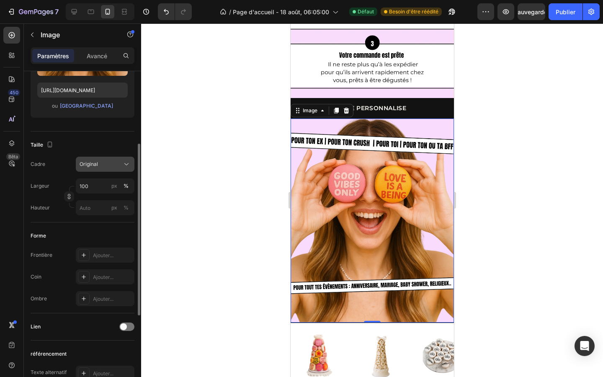
click at [123, 167] on icon at bounding box center [126, 164] width 8 height 8
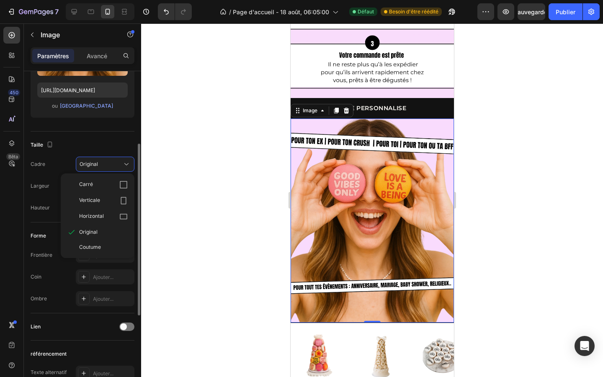
click at [112, 140] on div "Taille" at bounding box center [83, 144] width 104 height 13
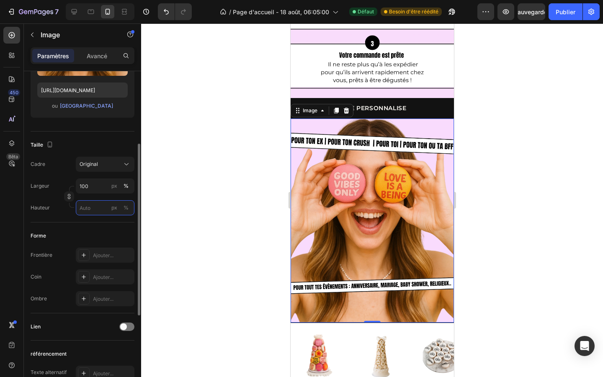
click at [101, 211] on input "px %" at bounding box center [105, 207] width 59 height 15
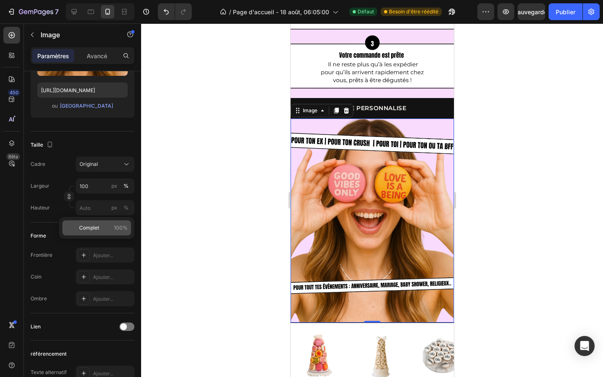
click at [98, 224] on span "Complet" at bounding box center [89, 228] width 20 height 8
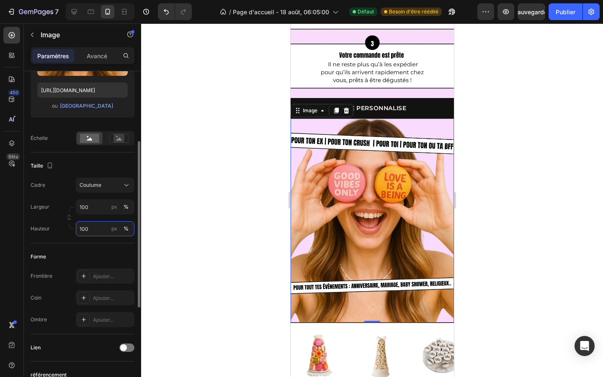
click at [98, 226] on input "100" at bounding box center [105, 228] width 59 height 15
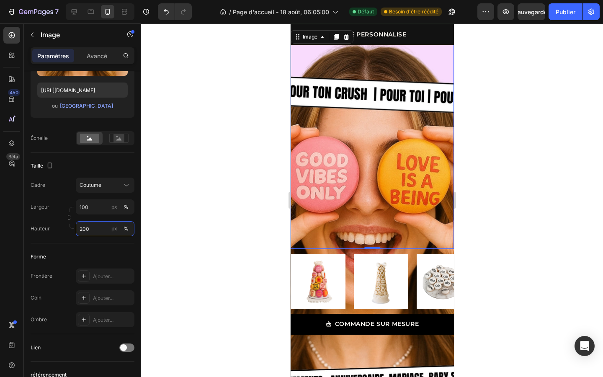
scroll to position [912, 0]
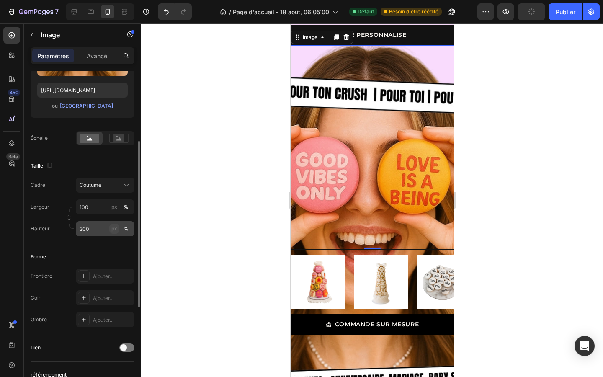
click at [114, 228] on font "px" at bounding box center [114, 228] width 6 height 6
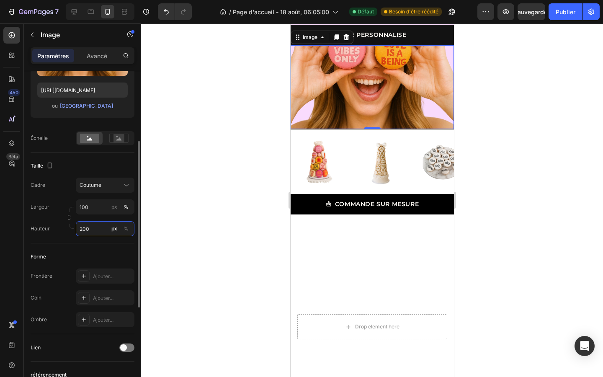
click at [96, 231] on input "200" at bounding box center [105, 228] width 59 height 15
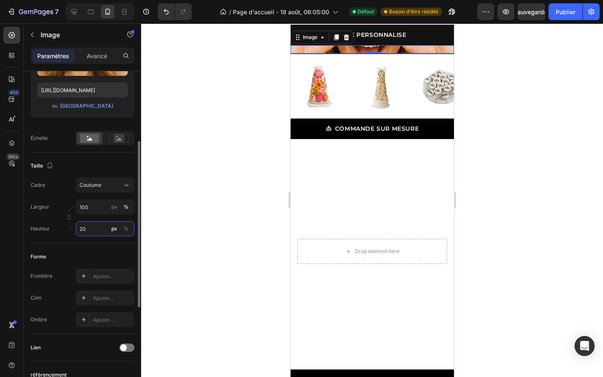
type input "2"
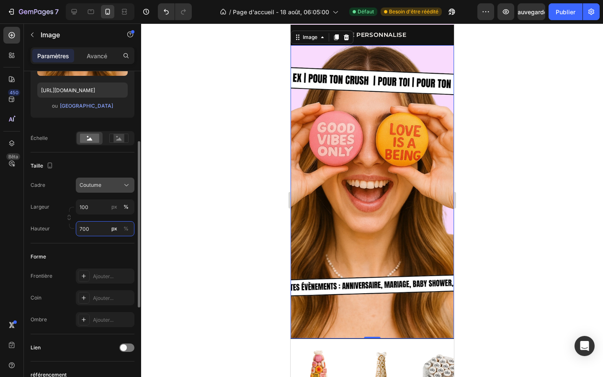
type input "700"
click at [123, 185] on icon at bounding box center [126, 185] width 8 height 8
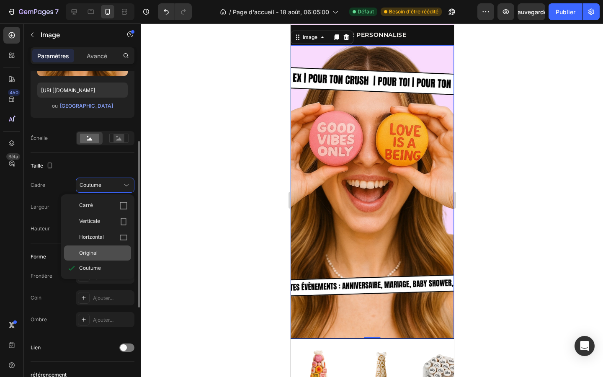
click at [107, 253] on div "Original" at bounding box center [103, 253] width 49 height 8
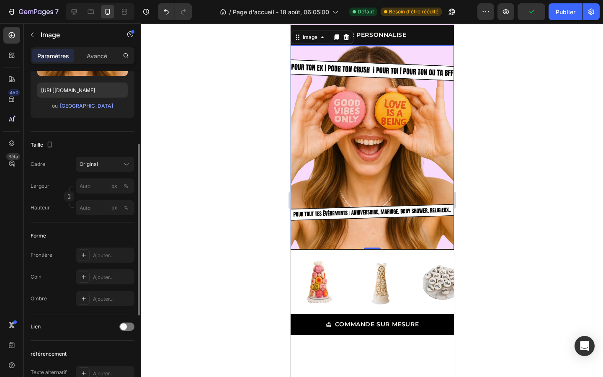
click at [242, 173] on div at bounding box center [372, 199] width 462 height 353
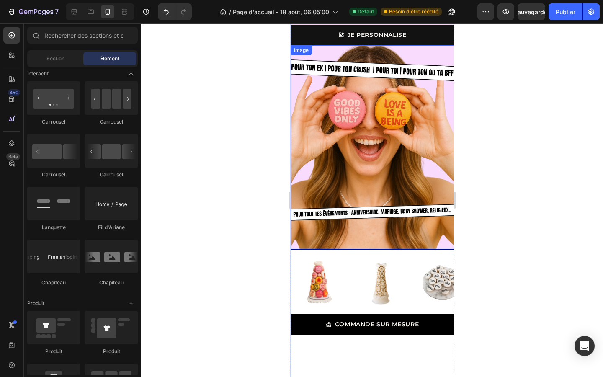
click at [504, 112] on div at bounding box center [372, 199] width 462 height 353
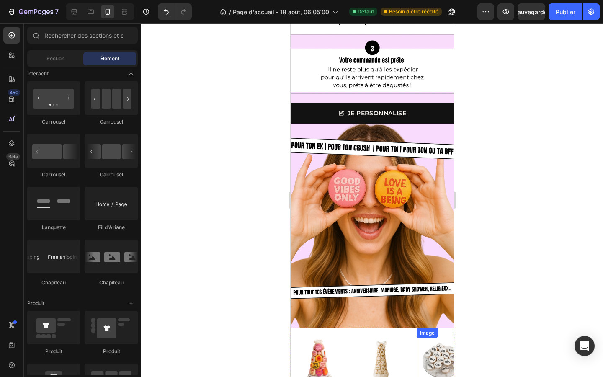
scroll to position [832, 0]
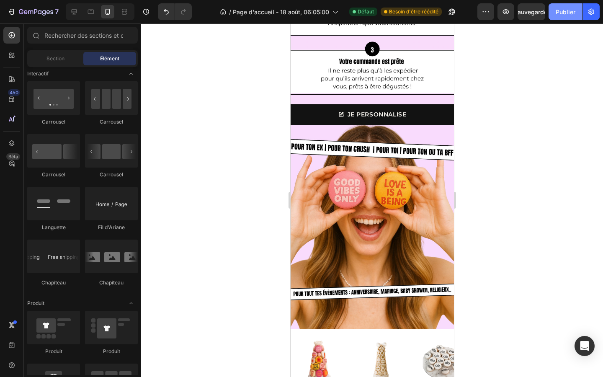
click at [564, 13] on font "Publier" at bounding box center [566, 11] width 20 height 7
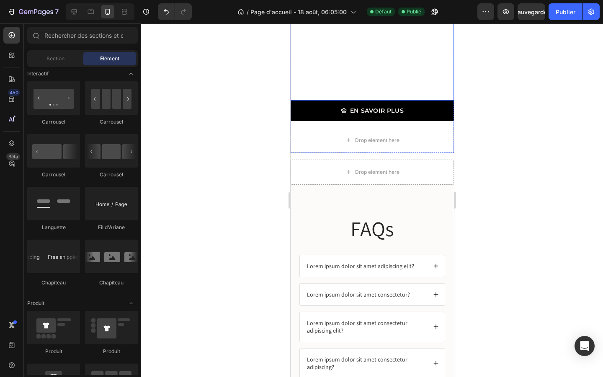
scroll to position [1407, 0]
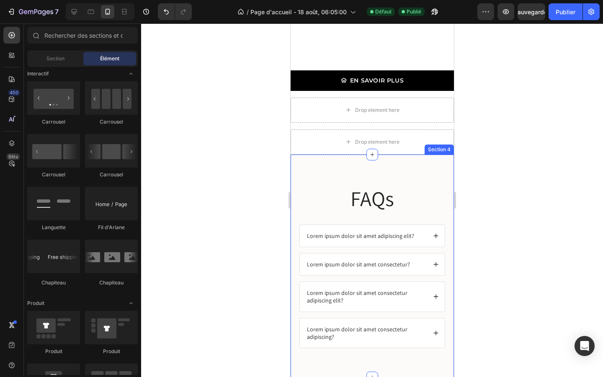
click at [396, 176] on div "FAQs Heading Lorem ipsum dolor sit amet adipiscing elit? Lorem ipsum dolor sit …" at bounding box center [371, 265] width 163 height 223
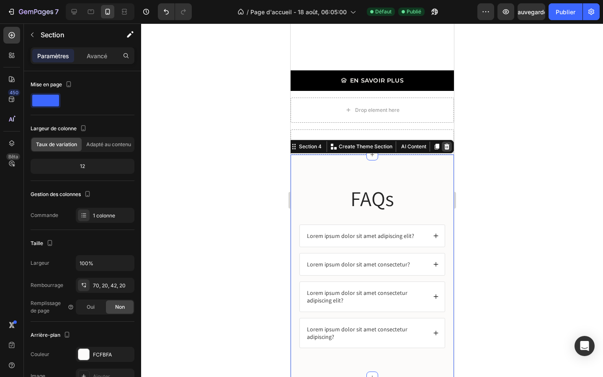
click at [446, 143] on icon at bounding box center [446, 146] width 7 height 7
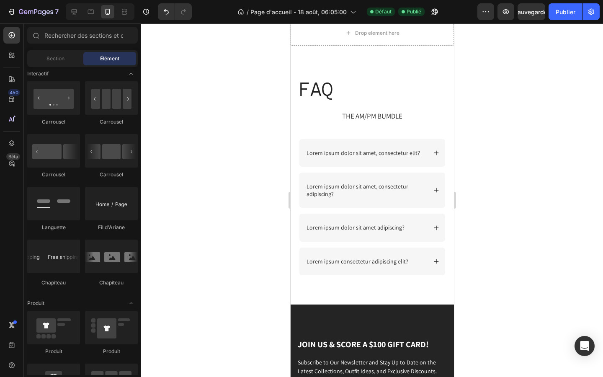
scroll to position [1565, 0]
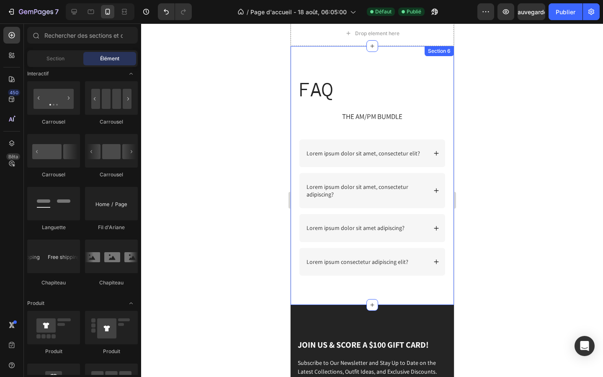
click at [417, 59] on div "FAQ Heading THE AM/PM BUMDLE Text Block Row Lorem ipsum dolor sit amet, consect…" at bounding box center [371, 175] width 163 height 259
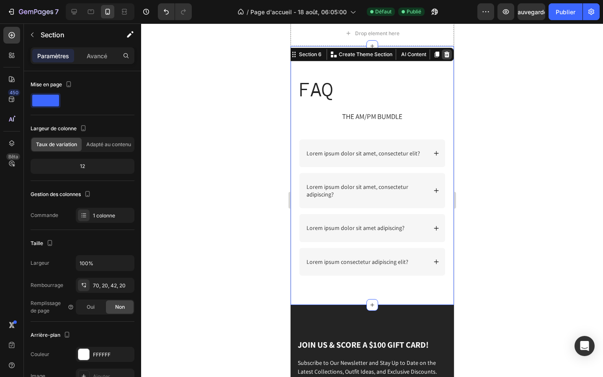
click at [447, 56] on icon at bounding box center [446, 54] width 5 height 6
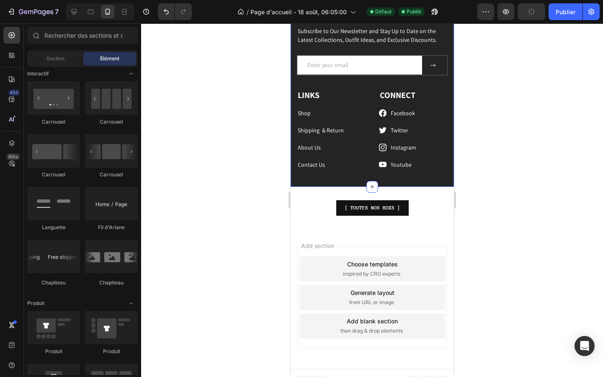
scroll to position [1646, 0]
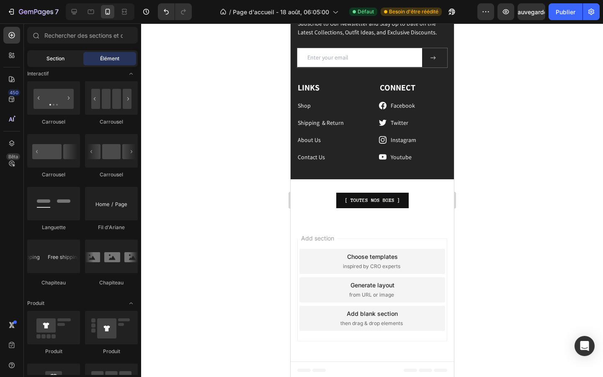
click at [44, 59] on div "Section" at bounding box center [55, 58] width 53 height 13
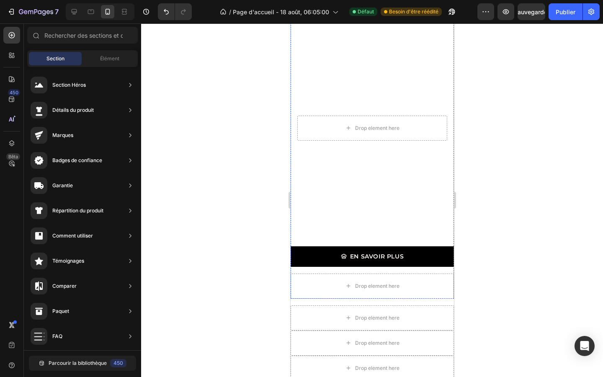
scroll to position [1256, 0]
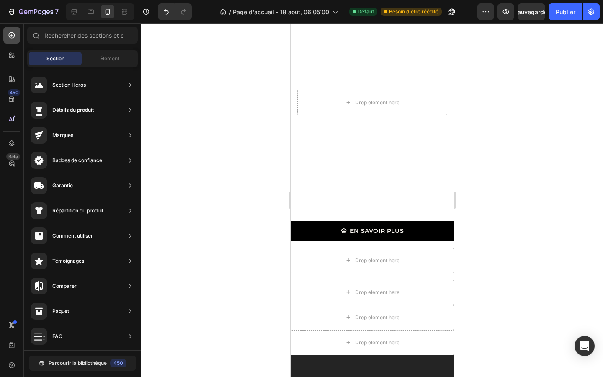
click at [13, 33] on icon at bounding box center [12, 35] width 8 height 8
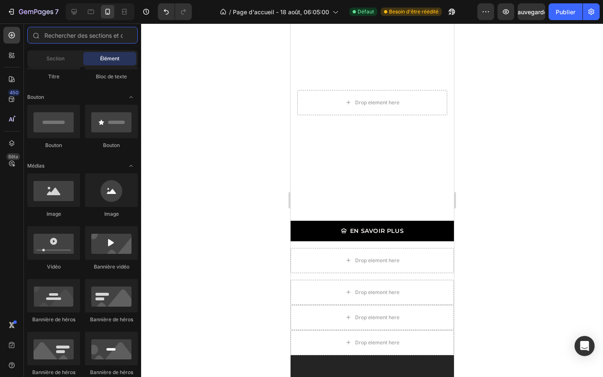
scroll to position [0, 0]
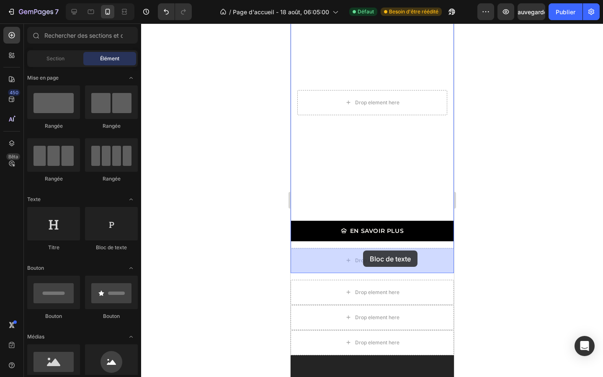
drag, startPoint x: 397, startPoint y: 242, endPoint x: 360, endPoint y: 242, distance: 37.3
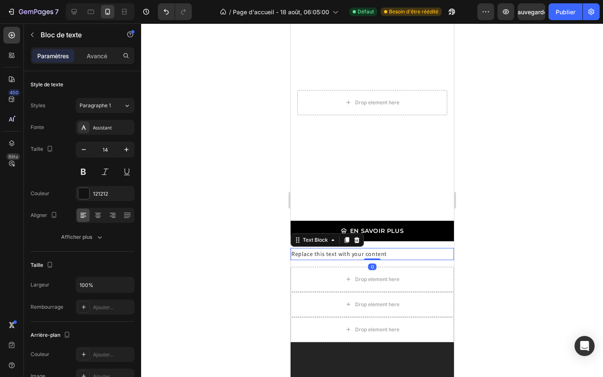
click at [363, 255] on div "Replace this text with your content" at bounding box center [371, 254] width 163 height 12
click at [363, 255] on p "Replace this text with your content" at bounding box center [372, 254] width 162 height 10
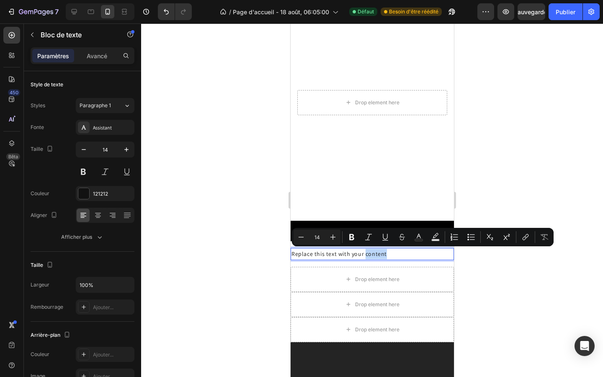
click at [391, 255] on p "Replace this text with your content" at bounding box center [372, 254] width 162 height 10
drag, startPoint x: 388, startPoint y: 256, endPoint x: 288, endPoint y: 254, distance: 100.9
click at [466, 266] on div at bounding box center [372, 199] width 462 height 353
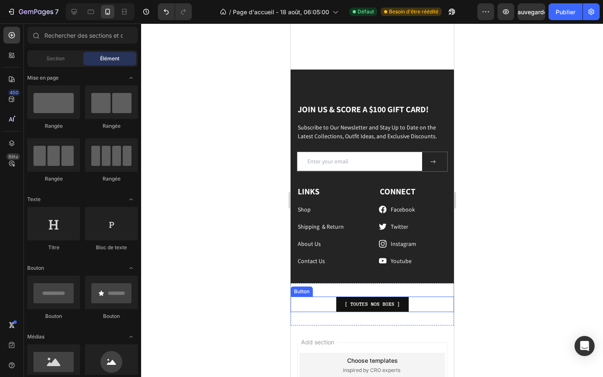
scroll to position [1635, 0]
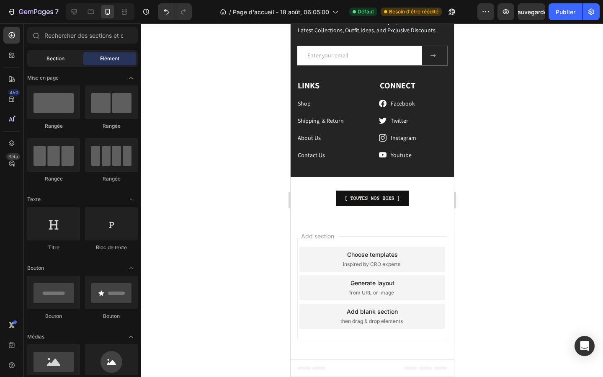
click at [66, 62] on div "Section" at bounding box center [55, 58] width 53 height 13
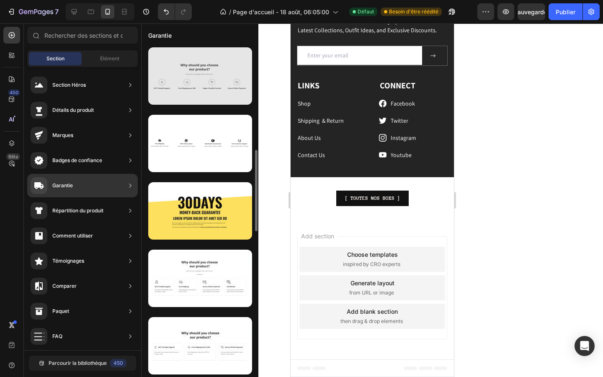
scroll to position [409, 0]
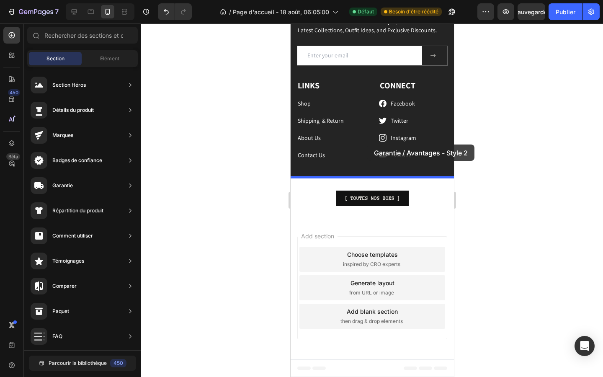
drag, startPoint x: 489, startPoint y: 298, endPoint x: 366, endPoint y: 144, distance: 197.5
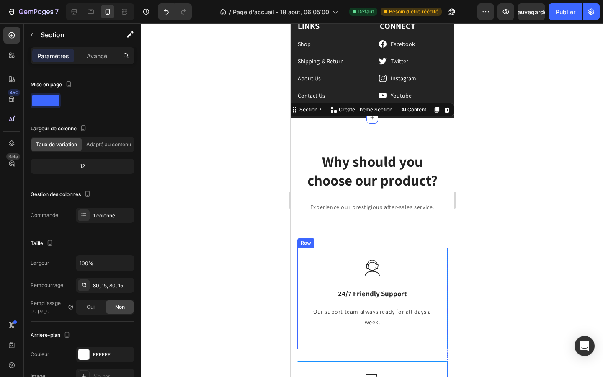
scroll to position [1686, 0]
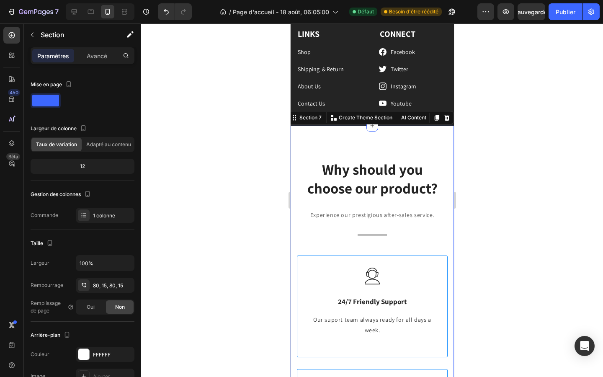
click at [497, 260] on div at bounding box center [372, 199] width 462 height 353
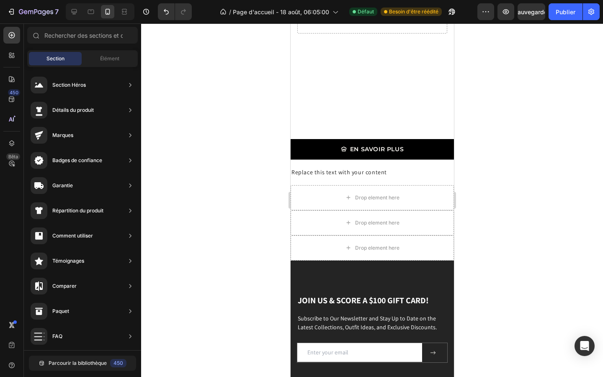
scroll to position [1343, 0]
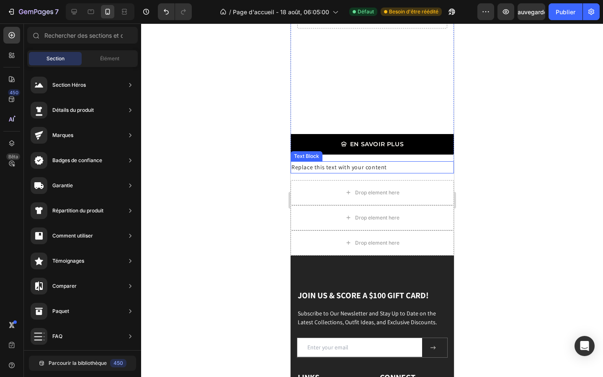
click at [386, 169] on div "Replace this text with your content" at bounding box center [371, 167] width 163 height 12
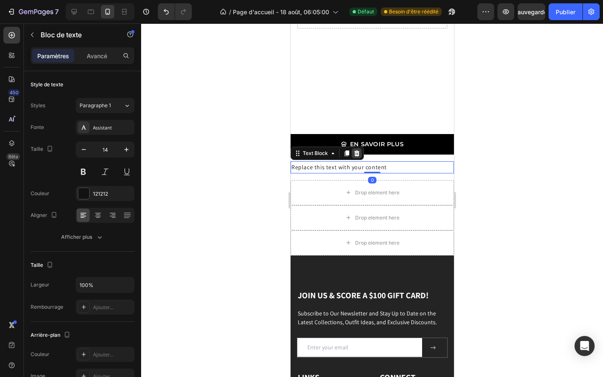
click at [355, 153] on icon at bounding box center [356, 153] width 7 height 7
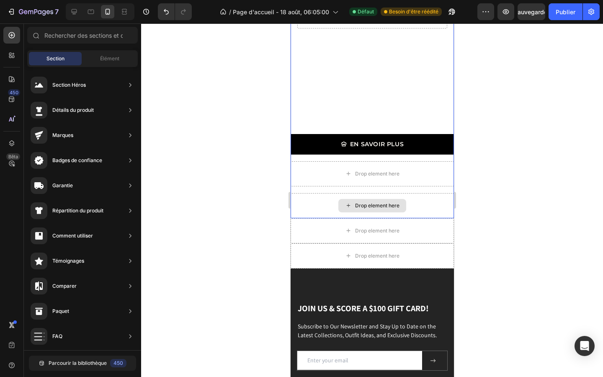
click at [328, 206] on div "Drop element here" at bounding box center [371, 205] width 163 height 25
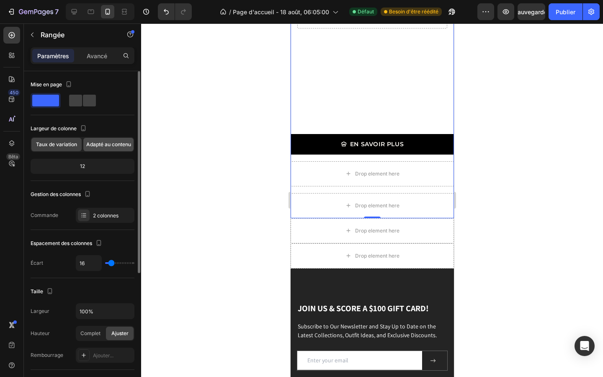
click at [116, 148] on div "Adapté au contenu" at bounding box center [108, 144] width 50 height 13
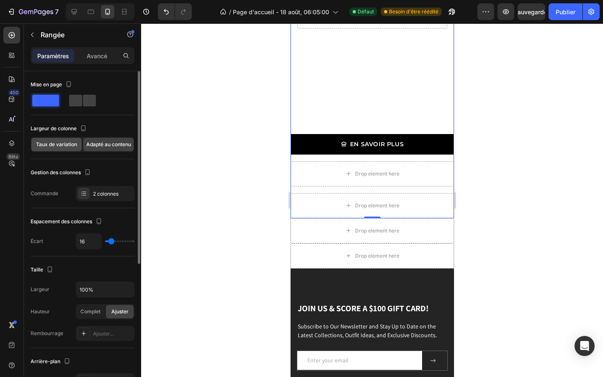
click at [61, 147] on span "Taux de variation" at bounding box center [56, 145] width 41 height 8
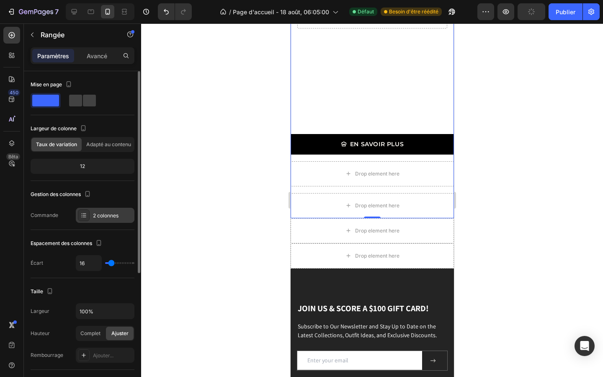
click at [100, 215] on font "2 colonnes" at bounding box center [106, 215] width 26 height 6
click at [203, 152] on div at bounding box center [372, 199] width 462 height 353
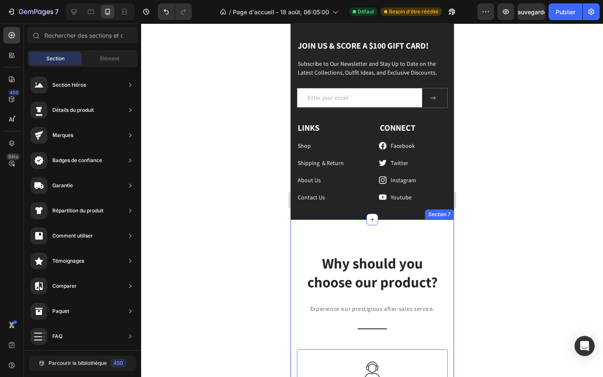
scroll to position [1611, 0]
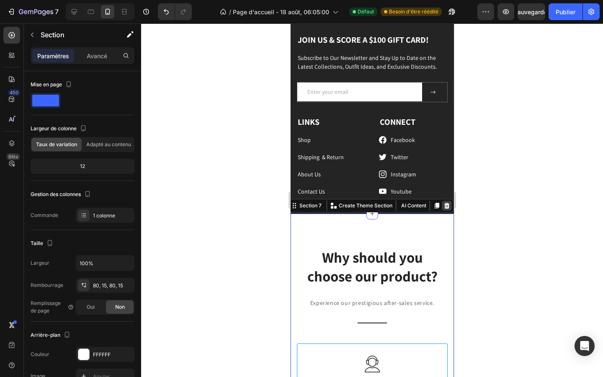
click at [446, 206] on icon at bounding box center [446, 205] width 7 height 7
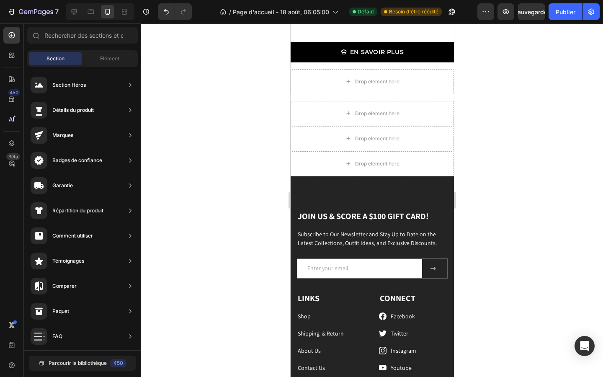
scroll to position [1430, 0]
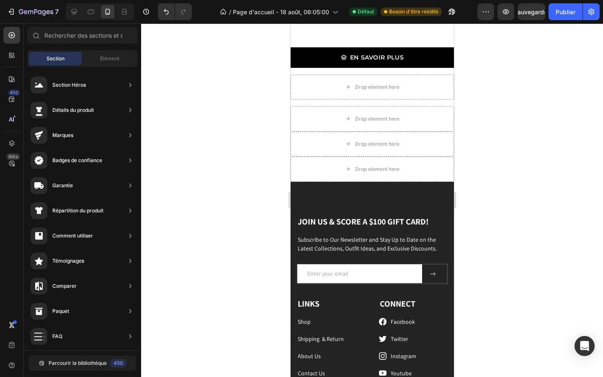
click at [561, 6] on button "Publier" at bounding box center [565, 11] width 34 height 17
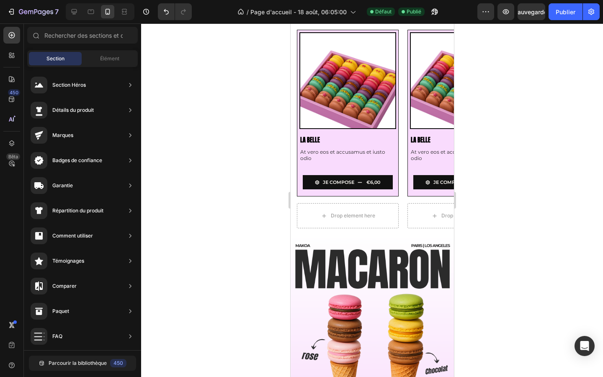
scroll to position [308, 0]
